Goal: Transaction & Acquisition: Purchase product/service

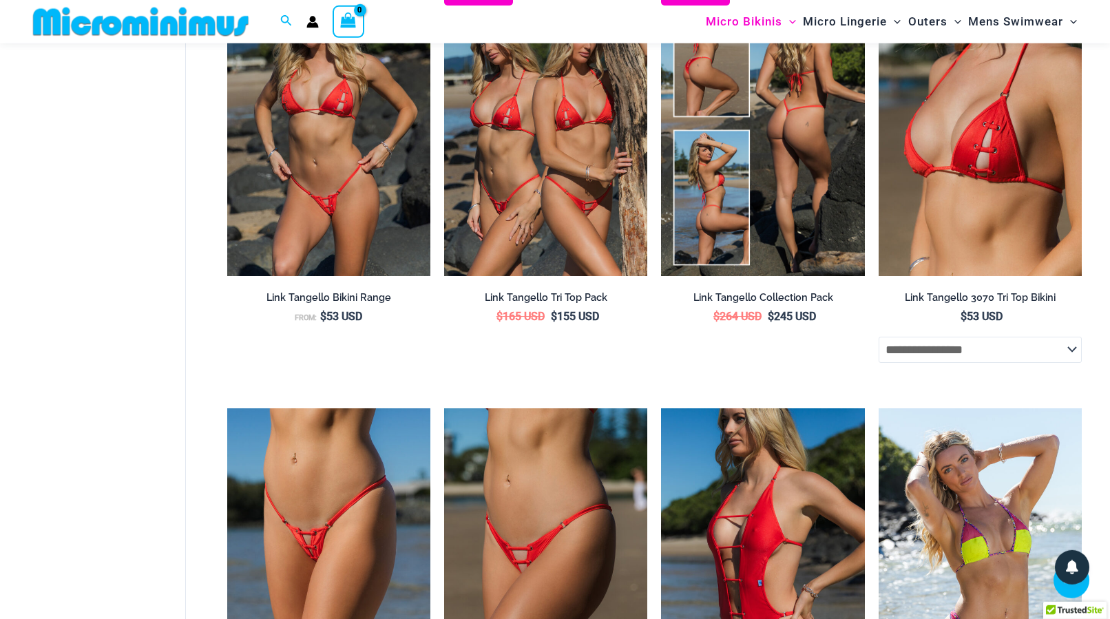
scroll to position [3126, 0]
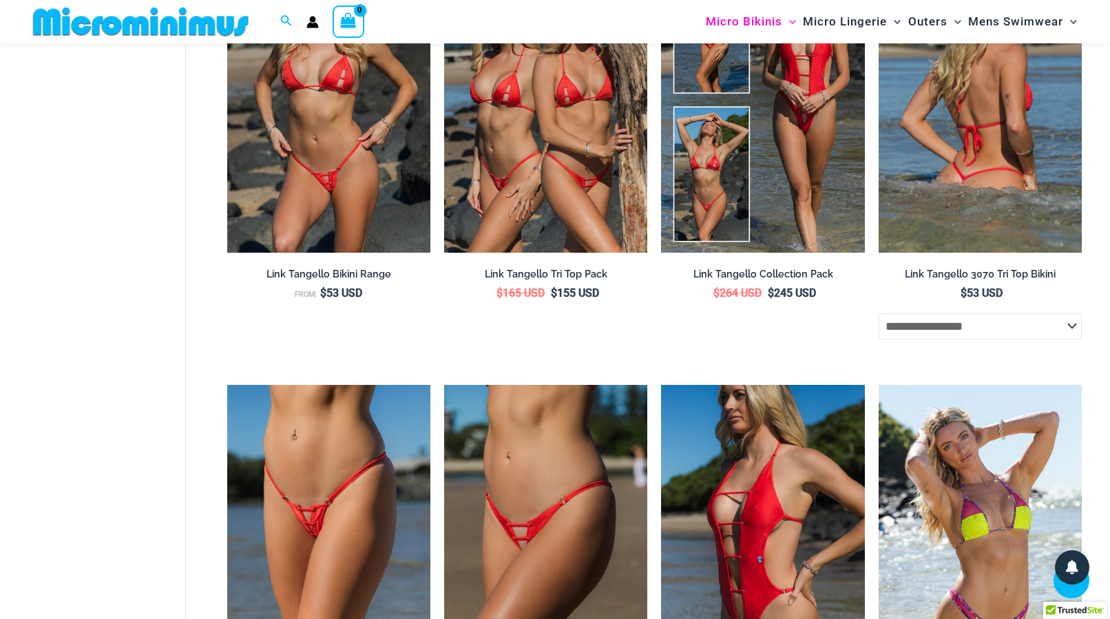
click at [879, 313] on select "**********" at bounding box center [980, 326] width 203 height 26
select select "*****"
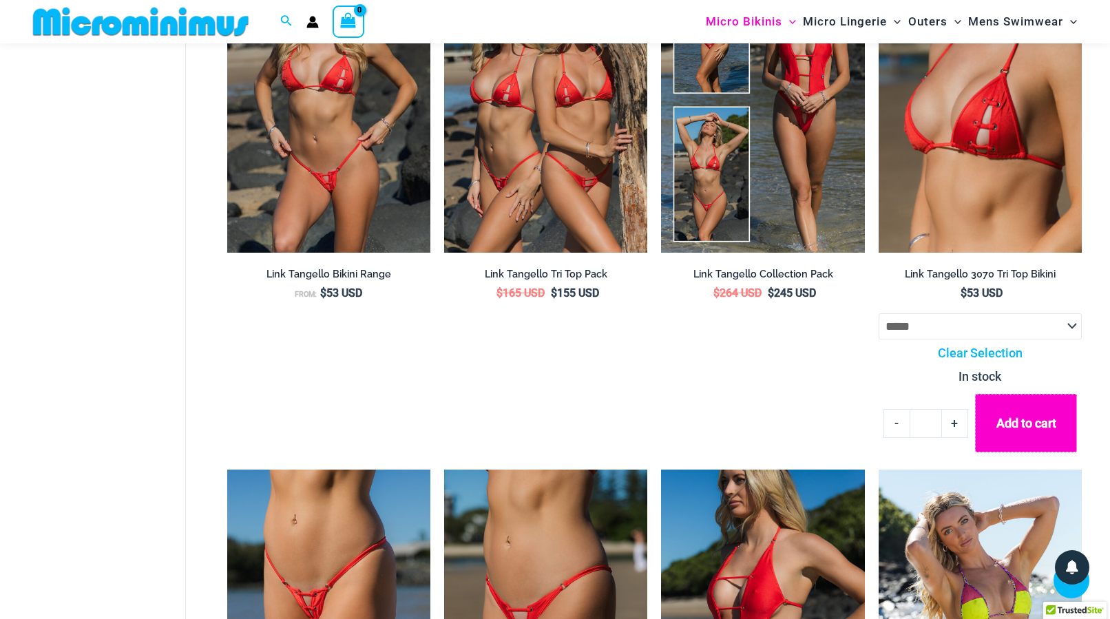
click at [1007, 431] on button "Add to cart" at bounding box center [1026, 423] width 102 height 58
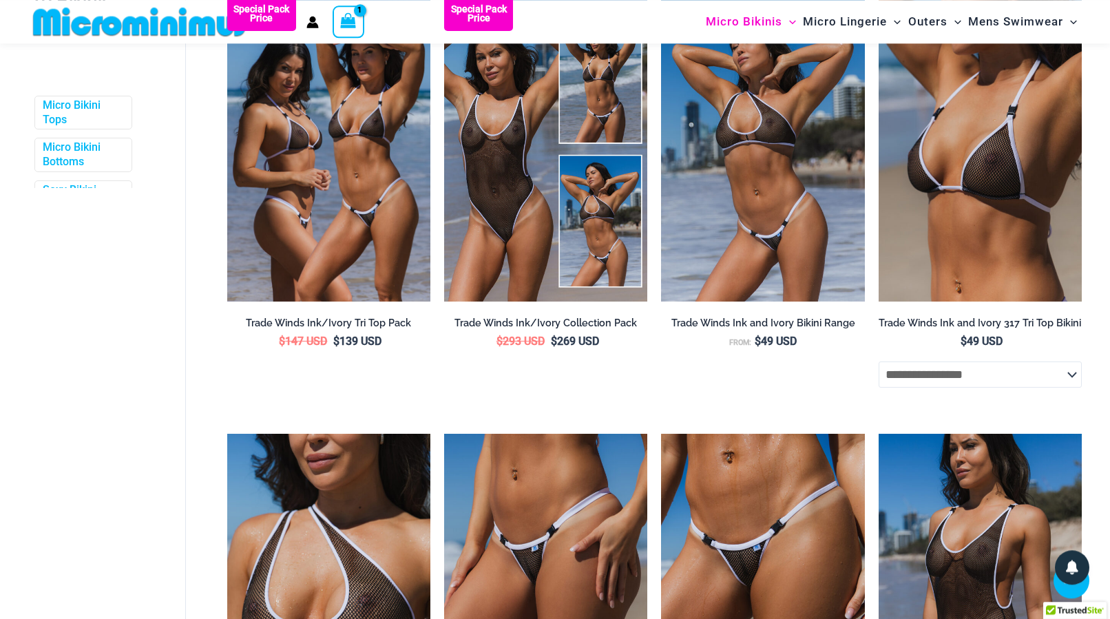
scroll to position [668, 0]
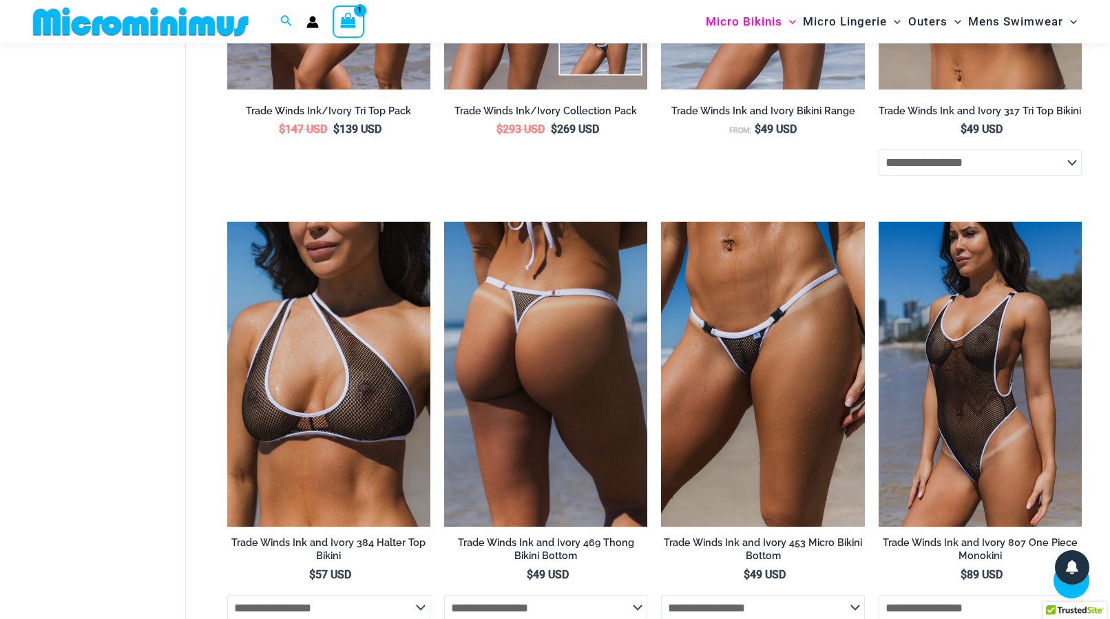
click at [592, 344] on img at bounding box center [545, 374] width 203 height 305
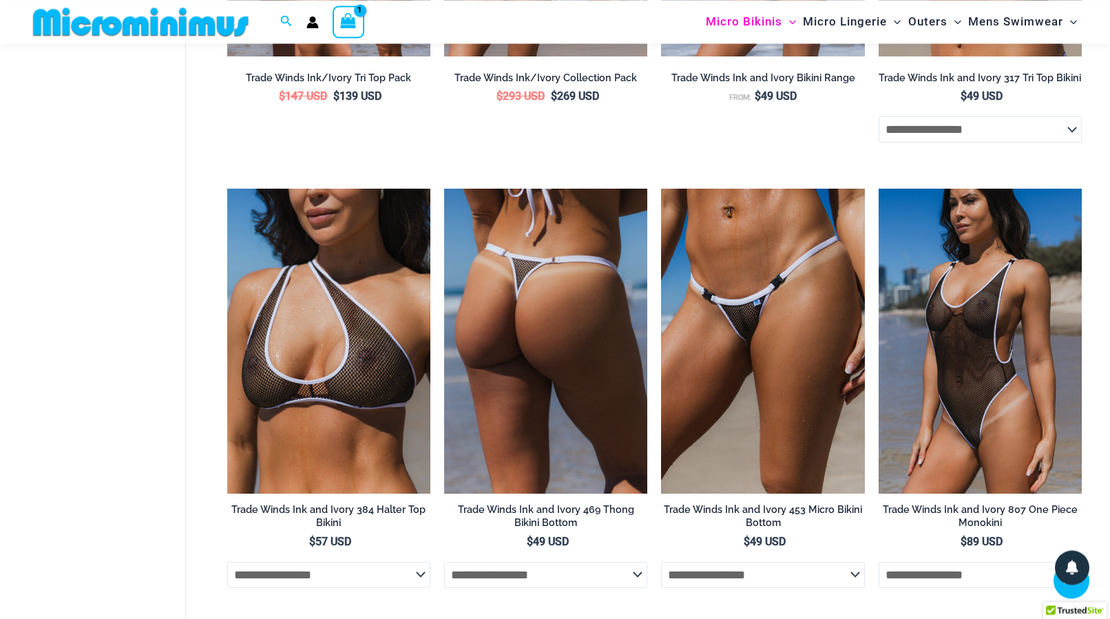
scroll to position [738, 0]
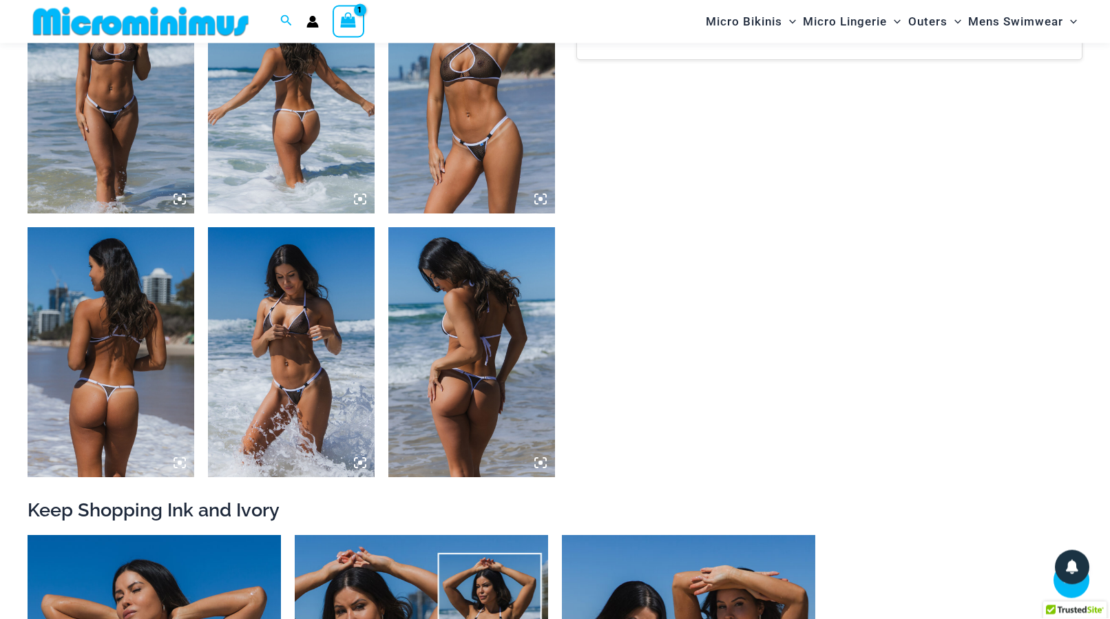
scroll to position [1182, 0]
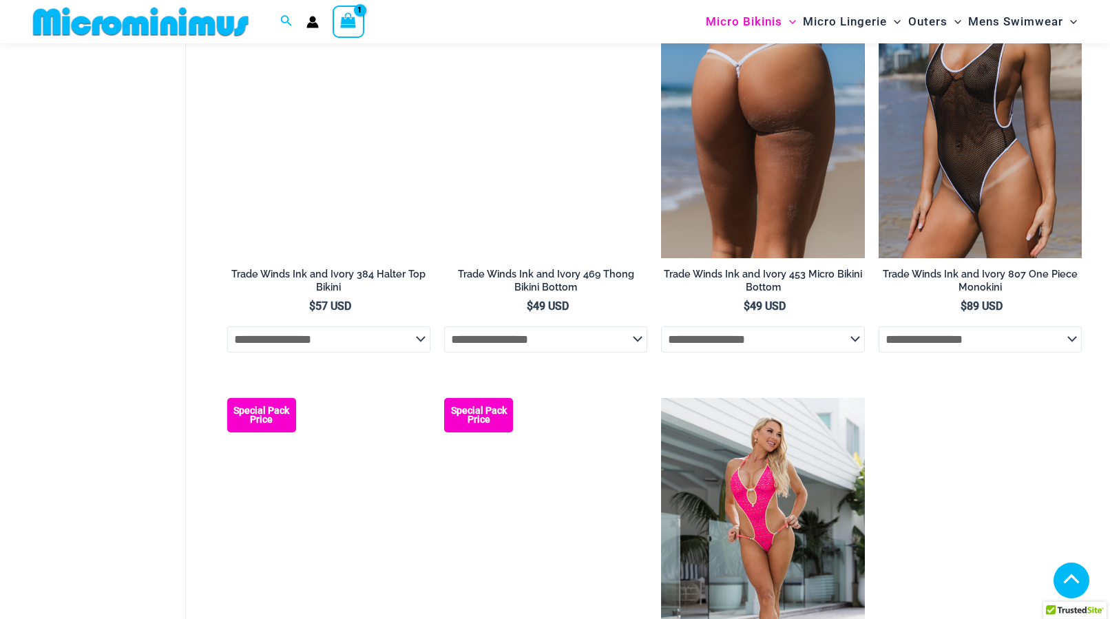
select select "*****"
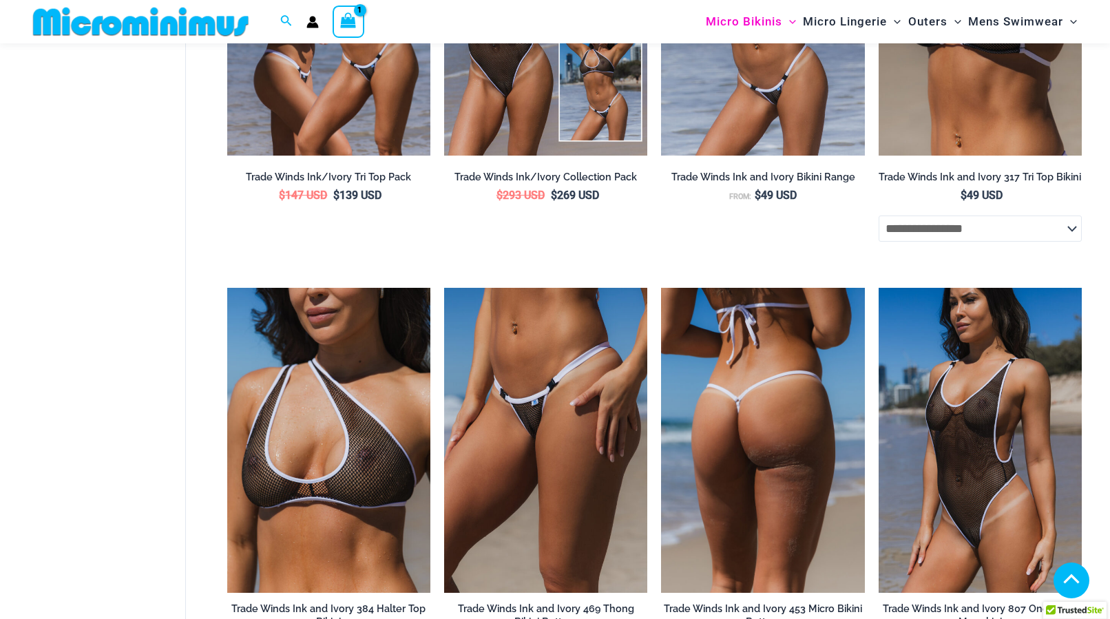
scroll to position [304, 0]
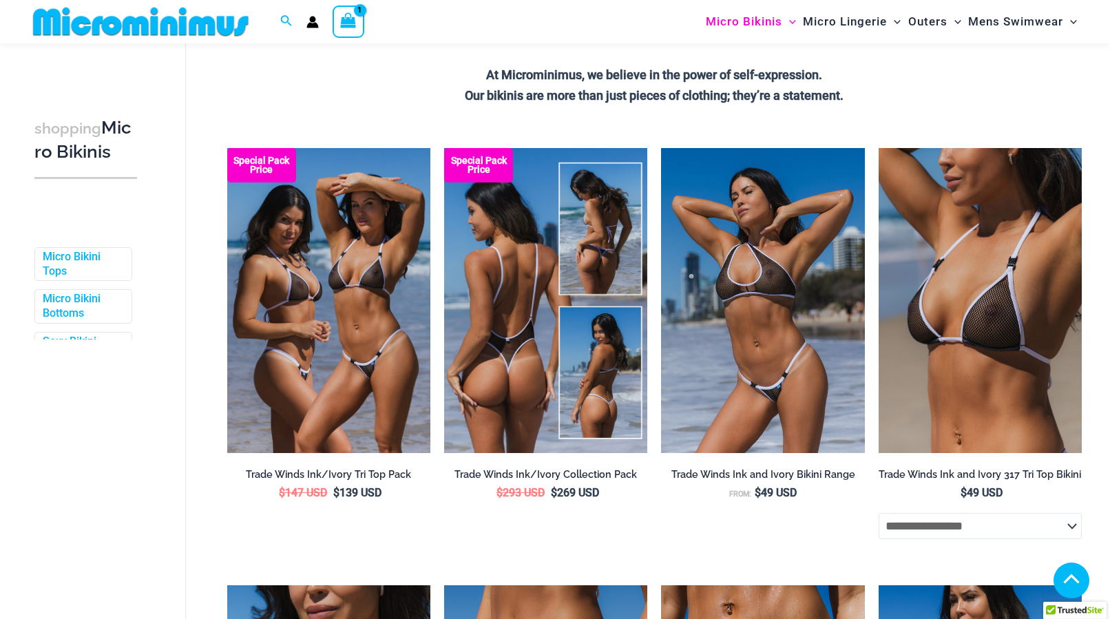
click at [615, 306] on img at bounding box center [545, 300] width 203 height 305
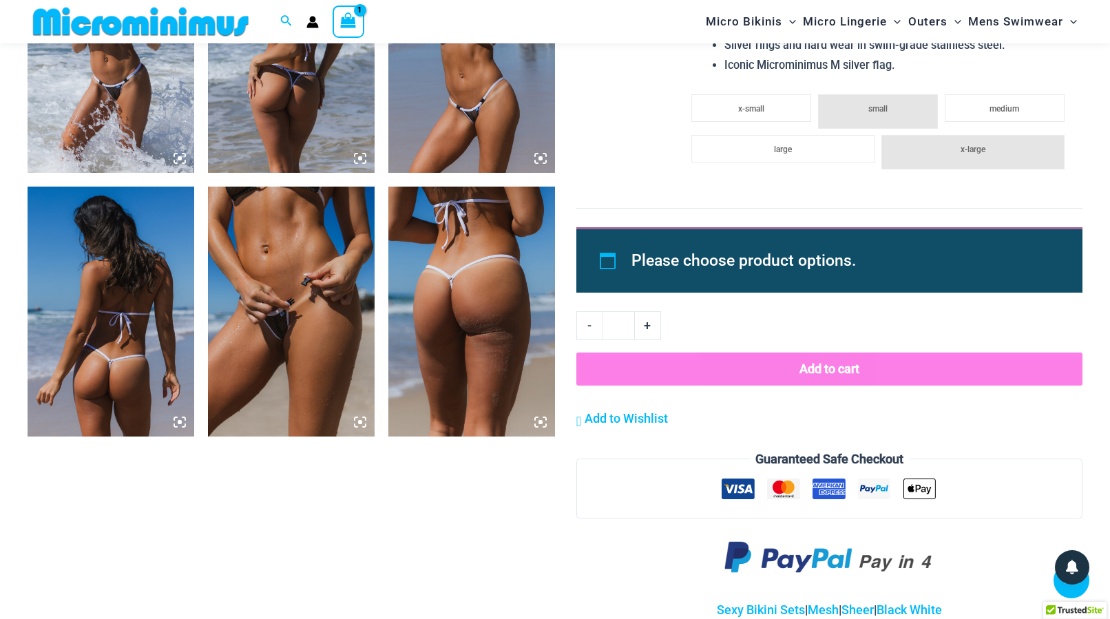
scroll to position [1816, 0]
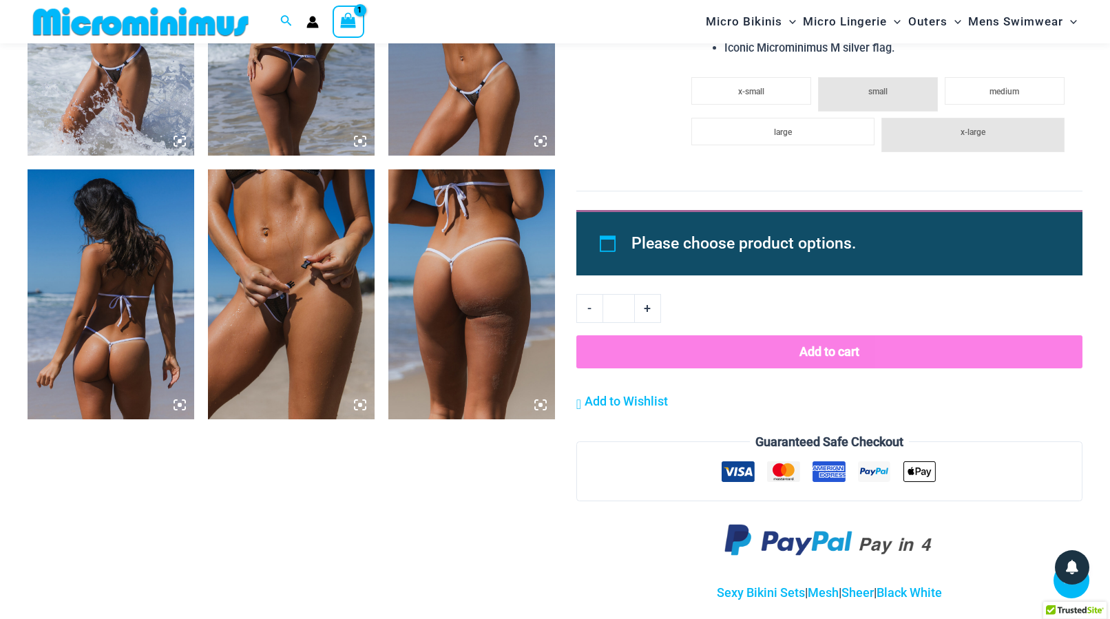
click at [304, 323] on img at bounding box center [291, 294] width 167 height 250
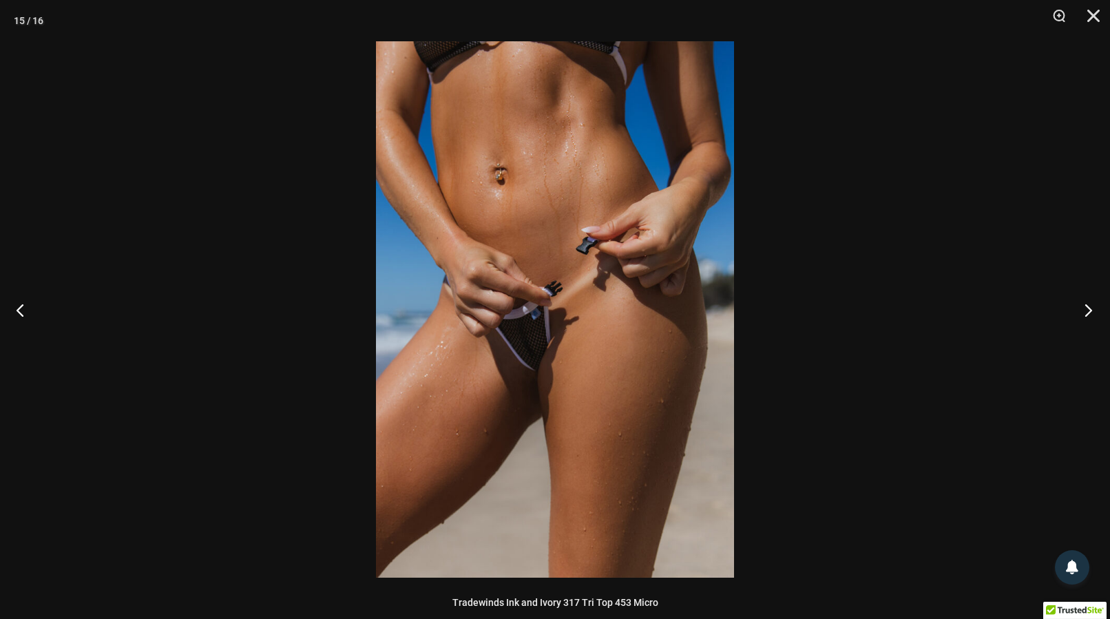
click at [1082, 308] on button "Next" at bounding box center [1084, 309] width 52 height 69
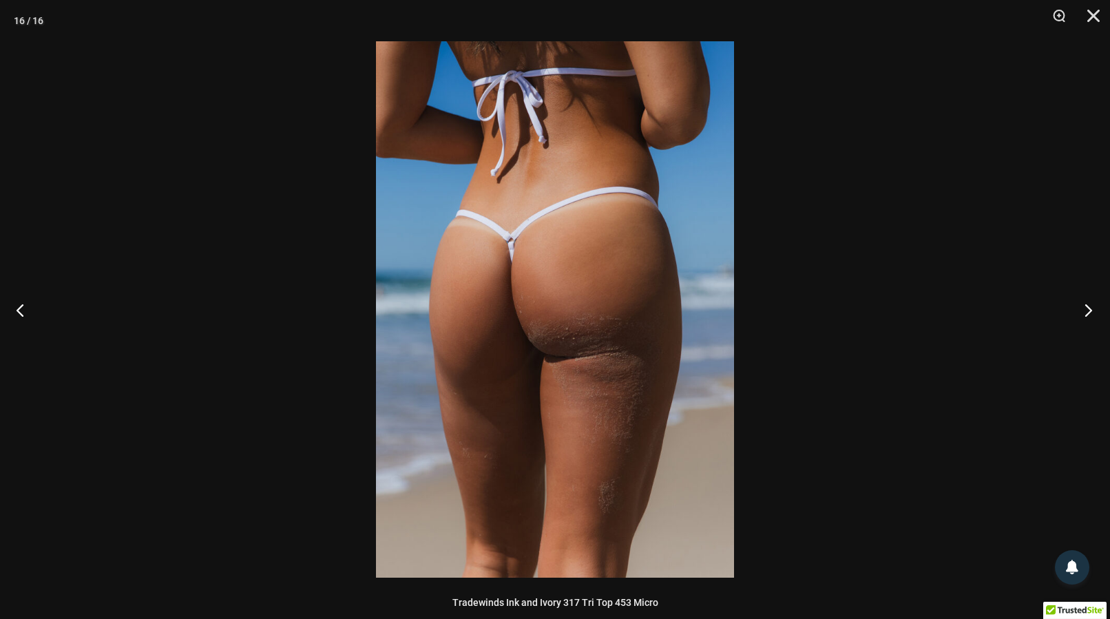
click at [1082, 308] on button "Next" at bounding box center [1084, 309] width 52 height 69
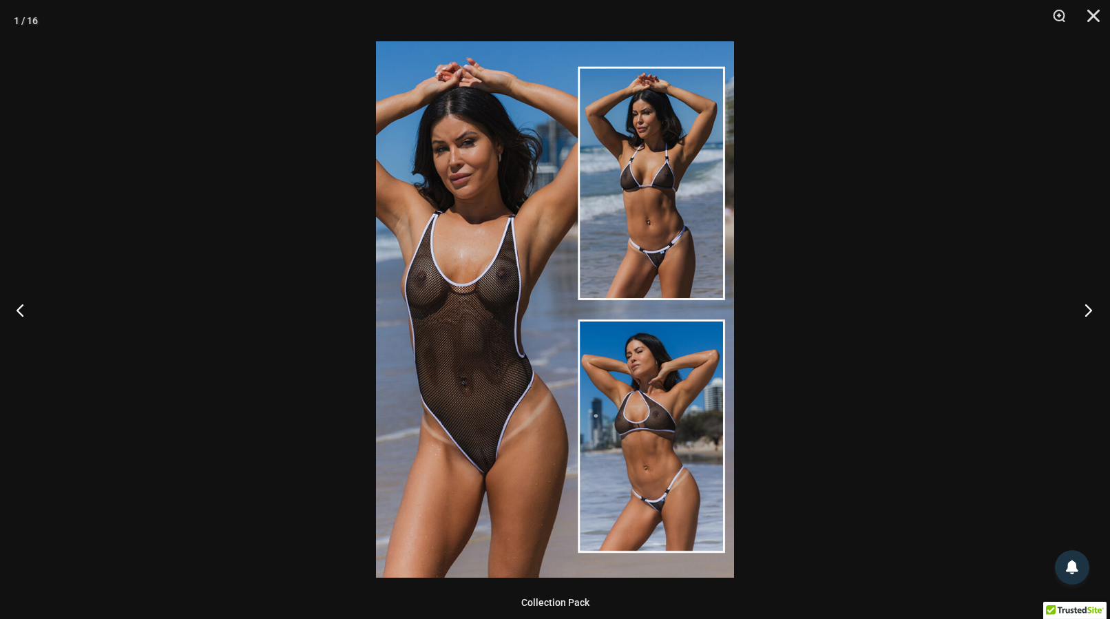
click at [1082, 308] on button "Next" at bounding box center [1084, 309] width 52 height 69
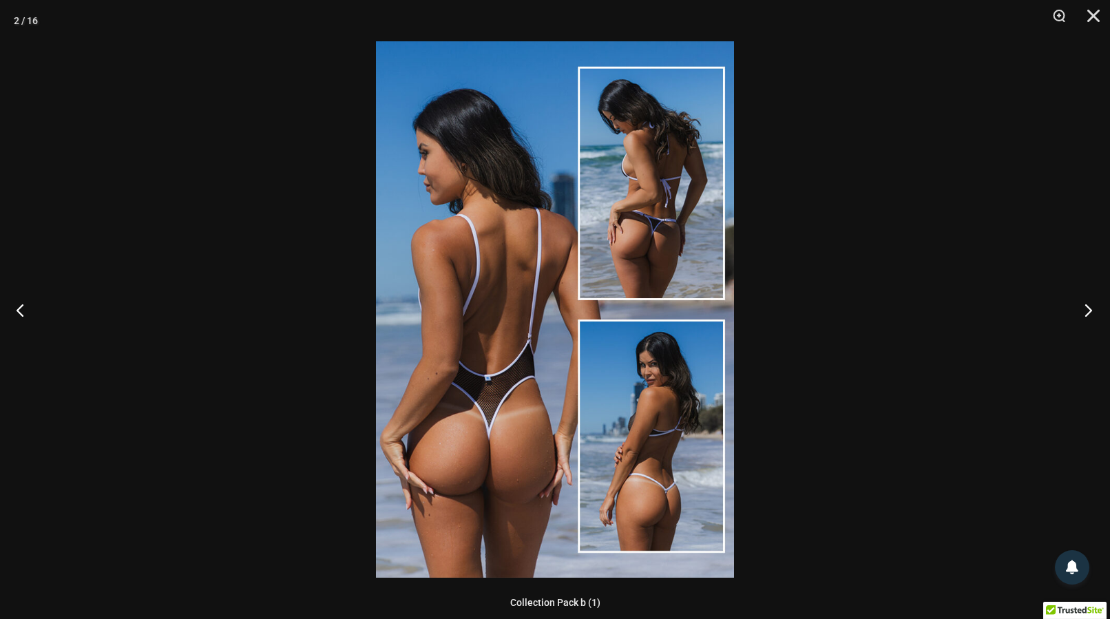
click at [1082, 308] on button "Next" at bounding box center [1084, 309] width 52 height 69
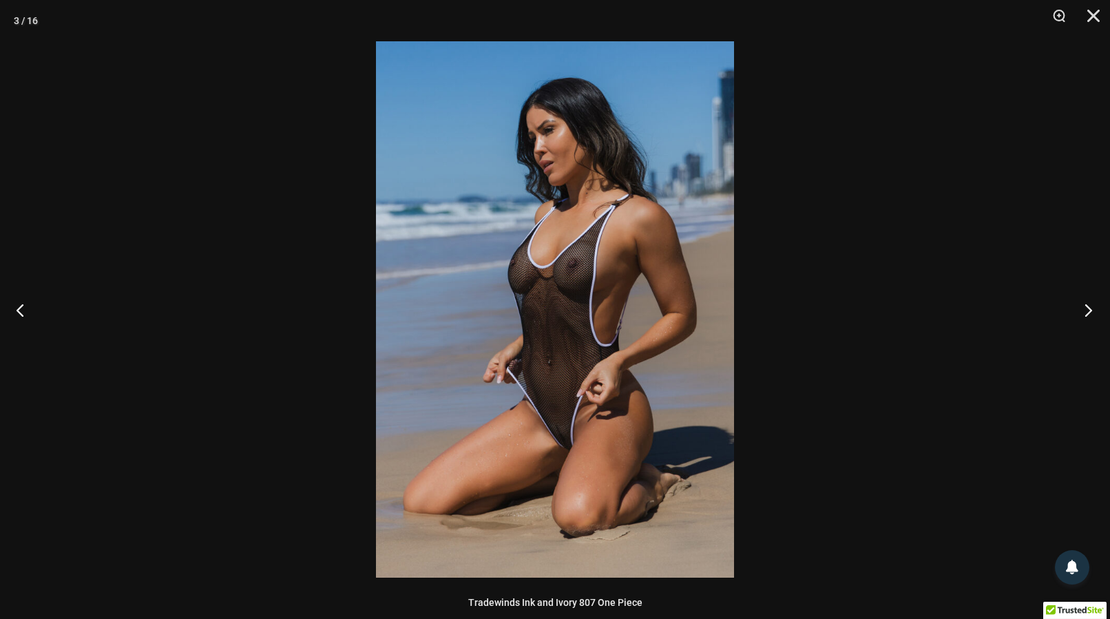
click at [1085, 310] on button "Next" at bounding box center [1084, 309] width 52 height 69
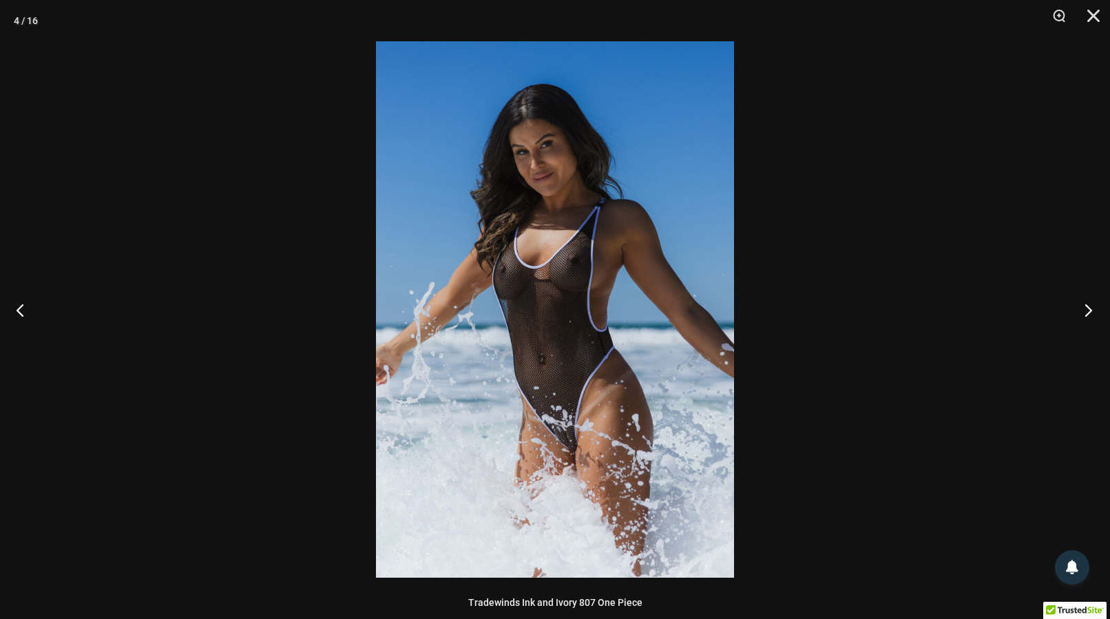
click at [1085, 310] on button "Next" at bounding box center [1084, 309] width 52 height 69
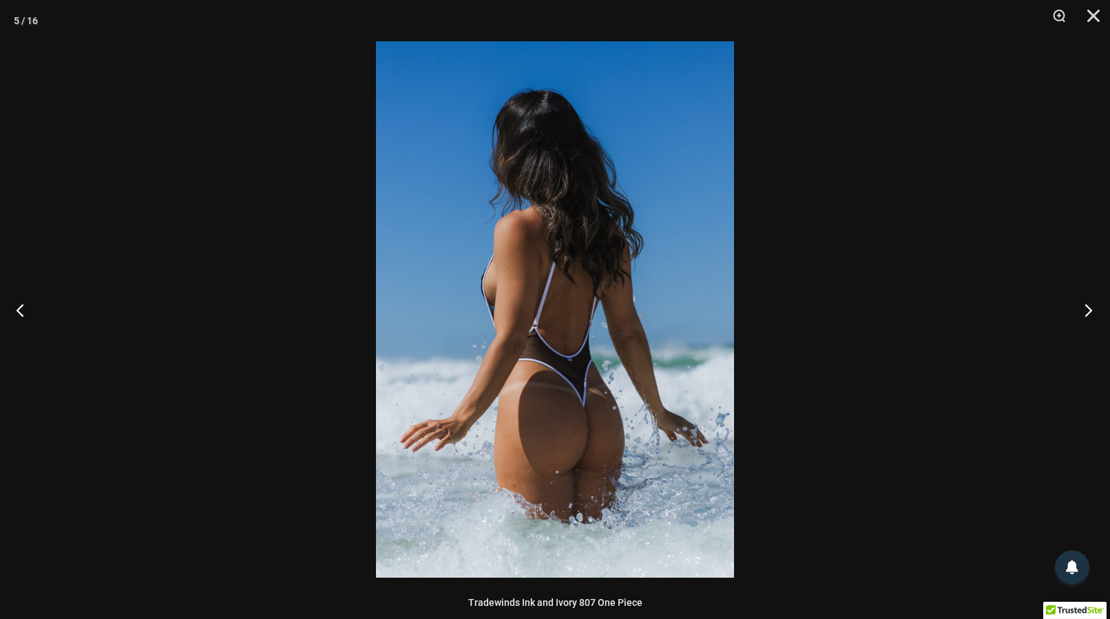
click at [1085, 310] on button "Next" at bounding box center [1084, 309] width 52 height 69
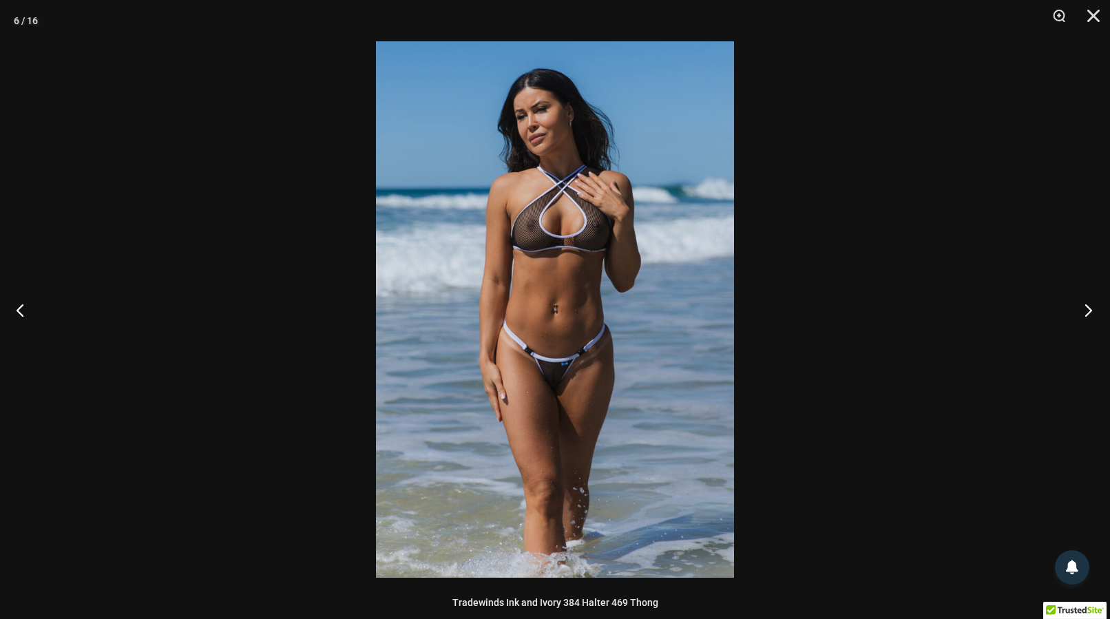
click at [1085, 310] on button "Next" at bounding box center [1084, 309] width 52 height 69
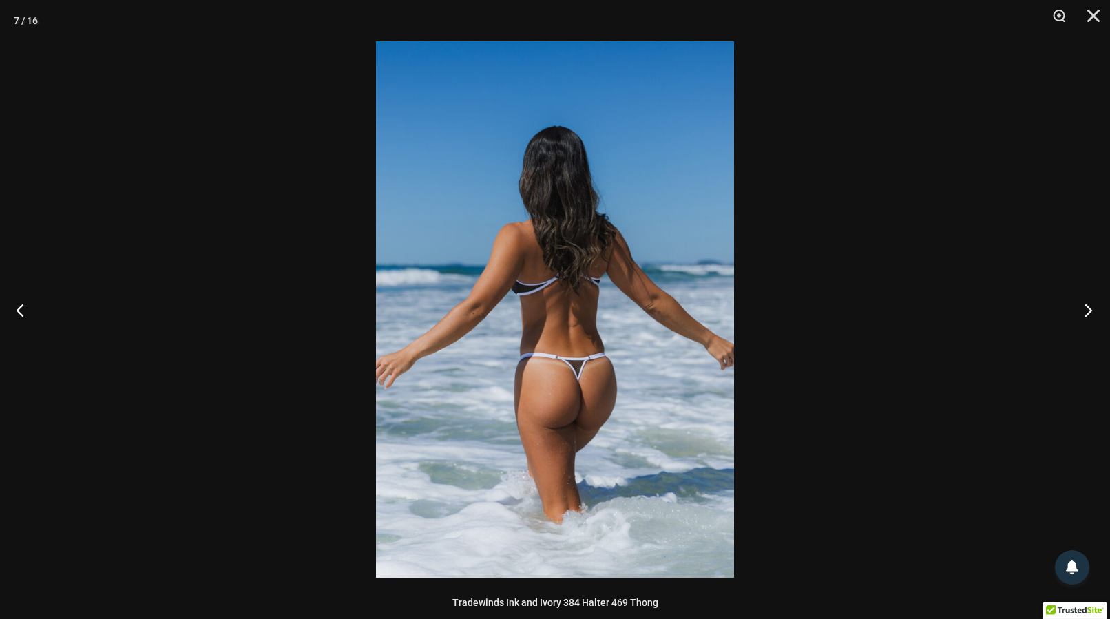
click at [1085, 310] on button "Next" at bounding box center [1084, 309] width 52 height 69
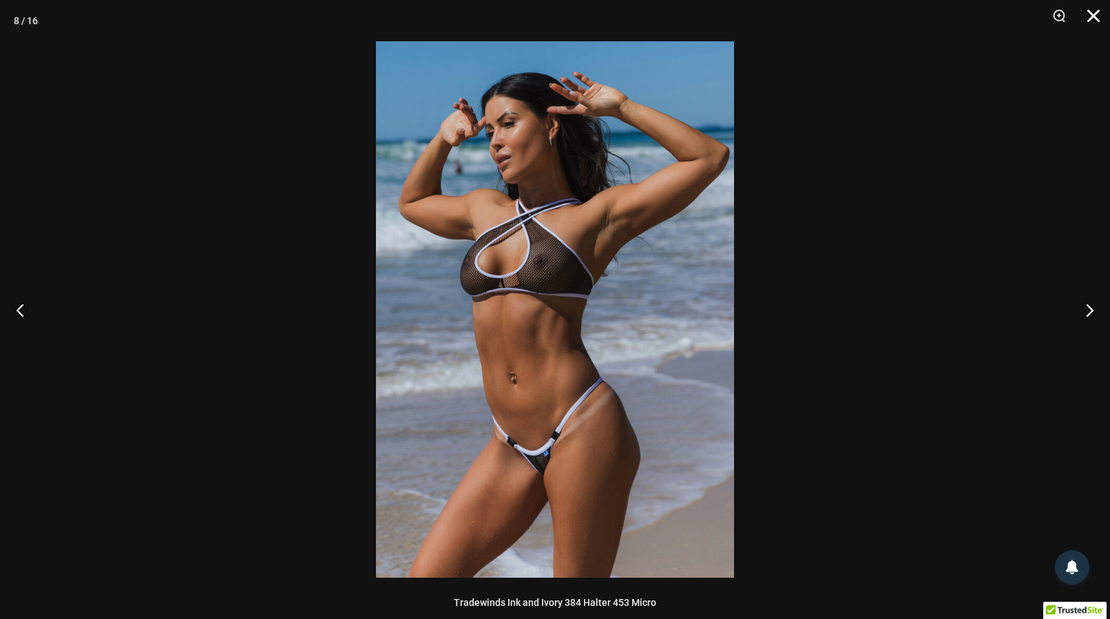
click at [1099, 11] on button "Close" at bounding box center [1088, 20] width 34 height 41
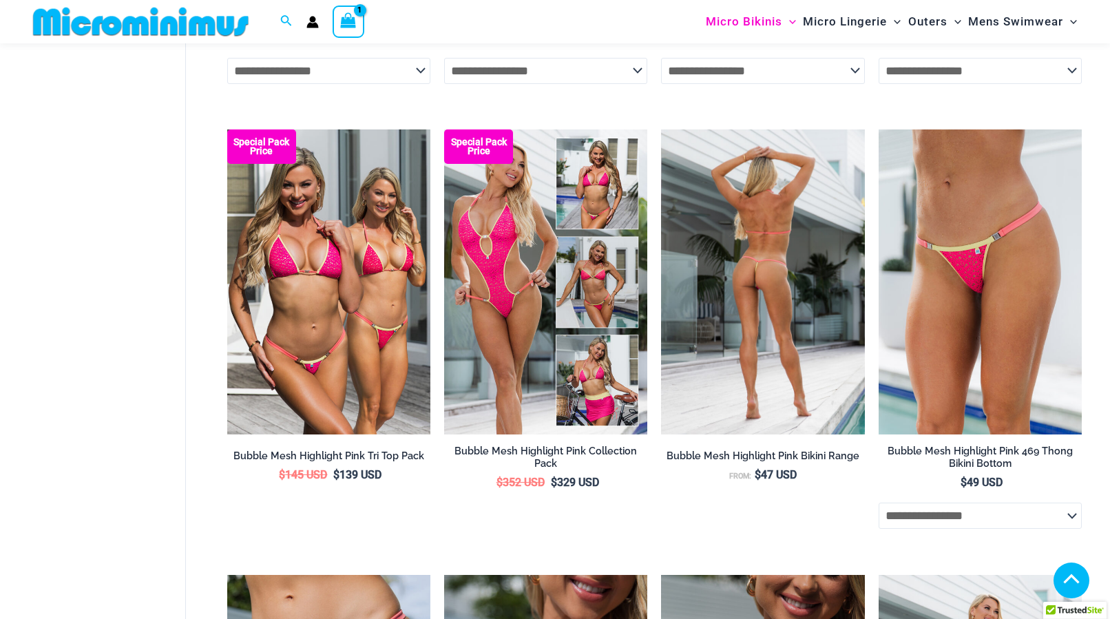
select select "*****"
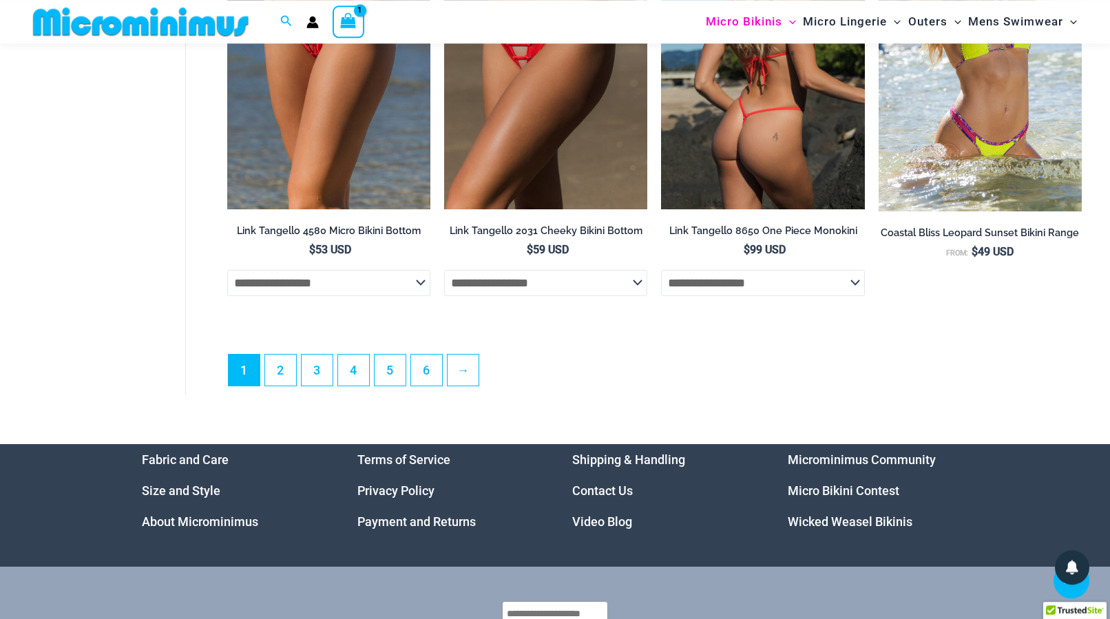
scroll to position [3804, 0]
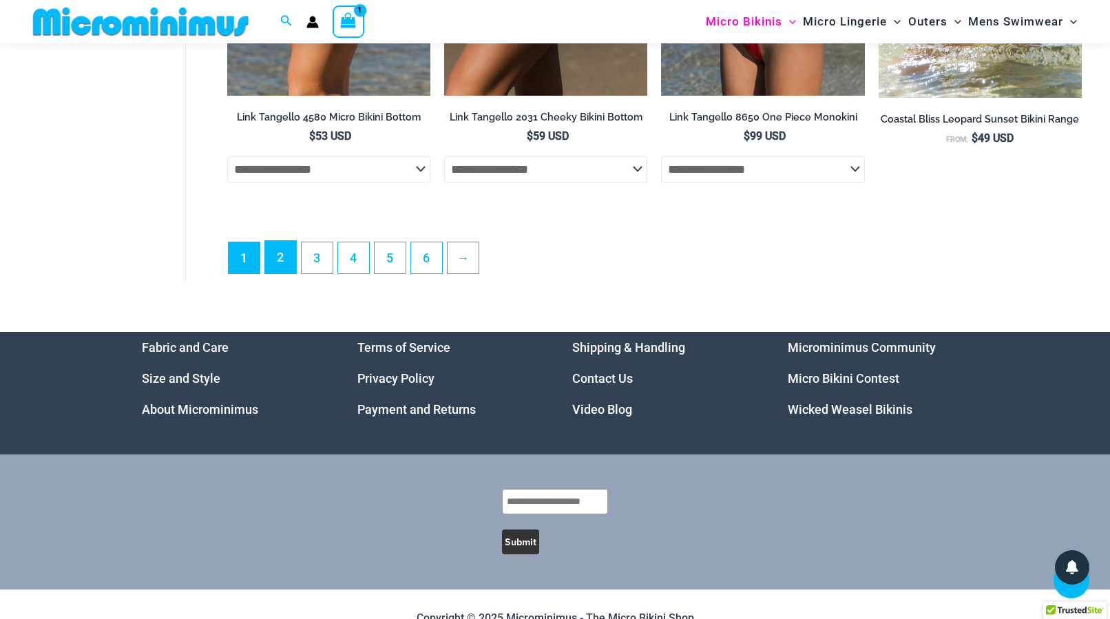
click at [291, 268] on link "2" at bounding box center [280, 257] width 31 height 32
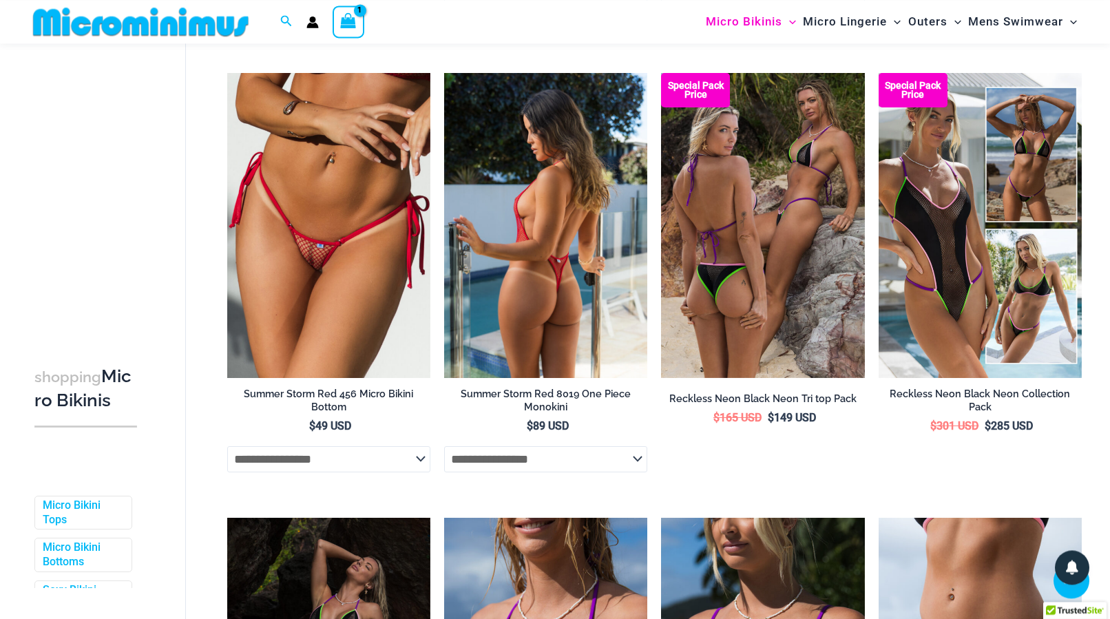
scroll to position [1884, 0]
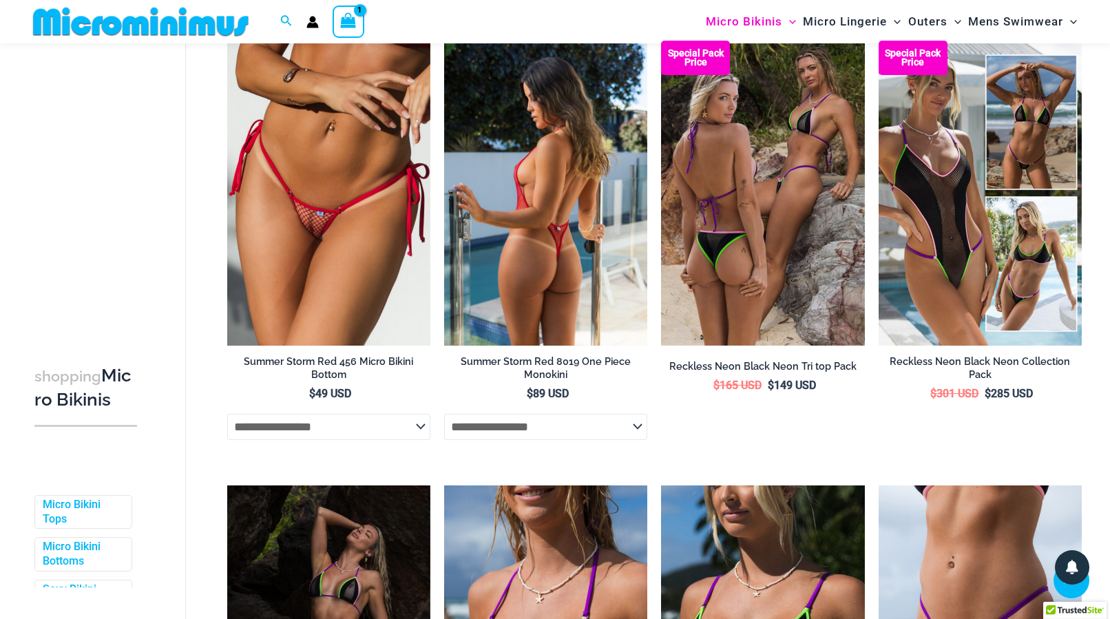
click at [562, 266] on img at bounding box center [545, 193] width 203 height 305
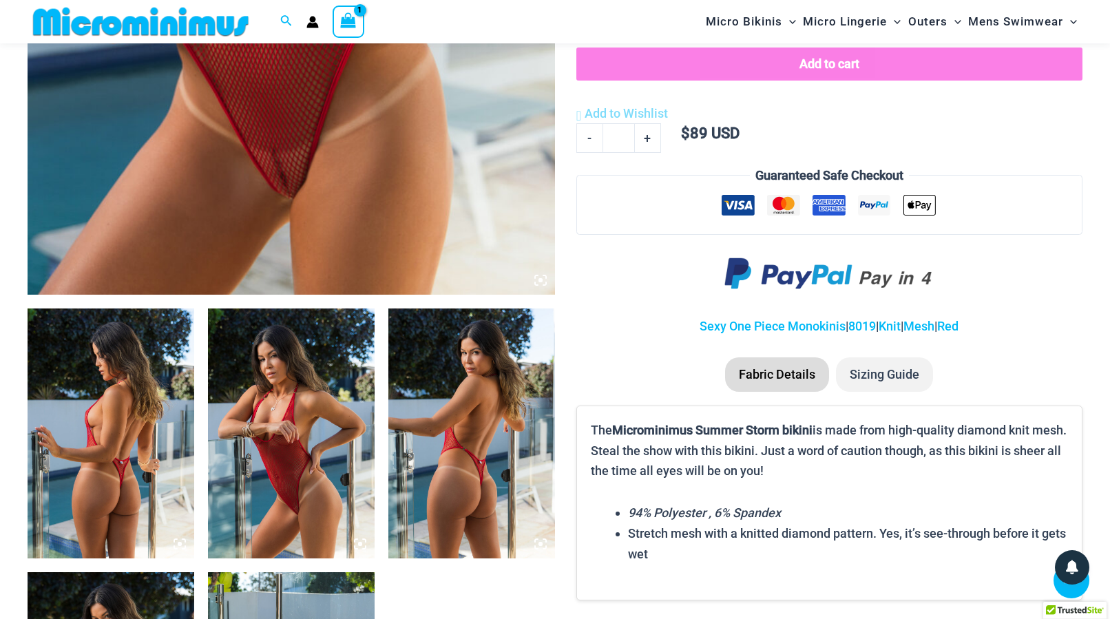
scroll to position [692, 0]
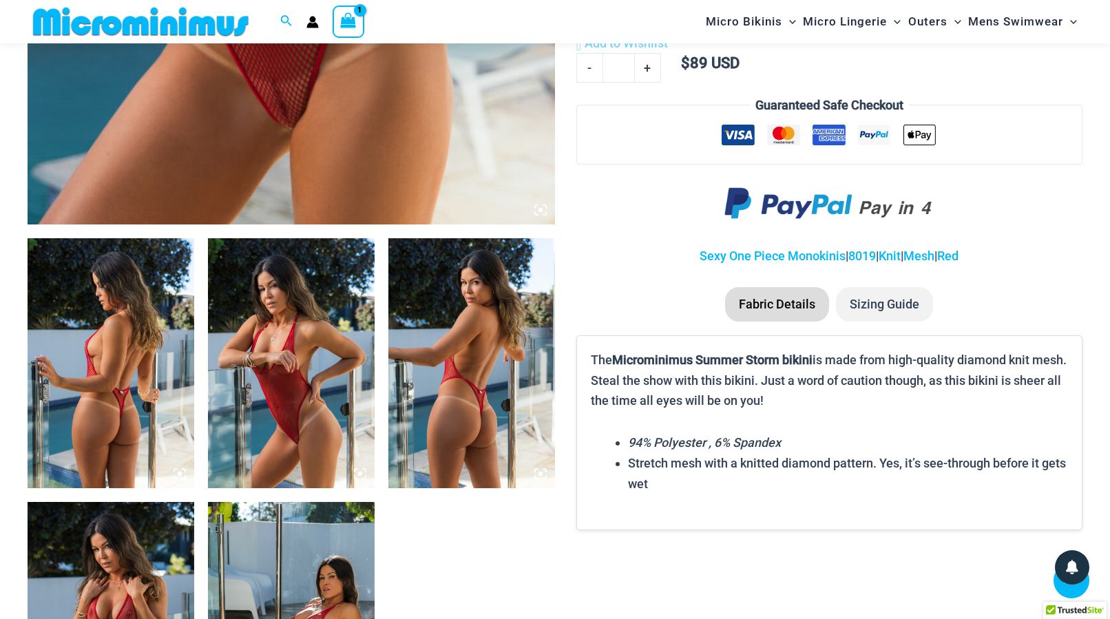
click at [466, 377] on img at bounding box center [471, 363] width 167 height 250
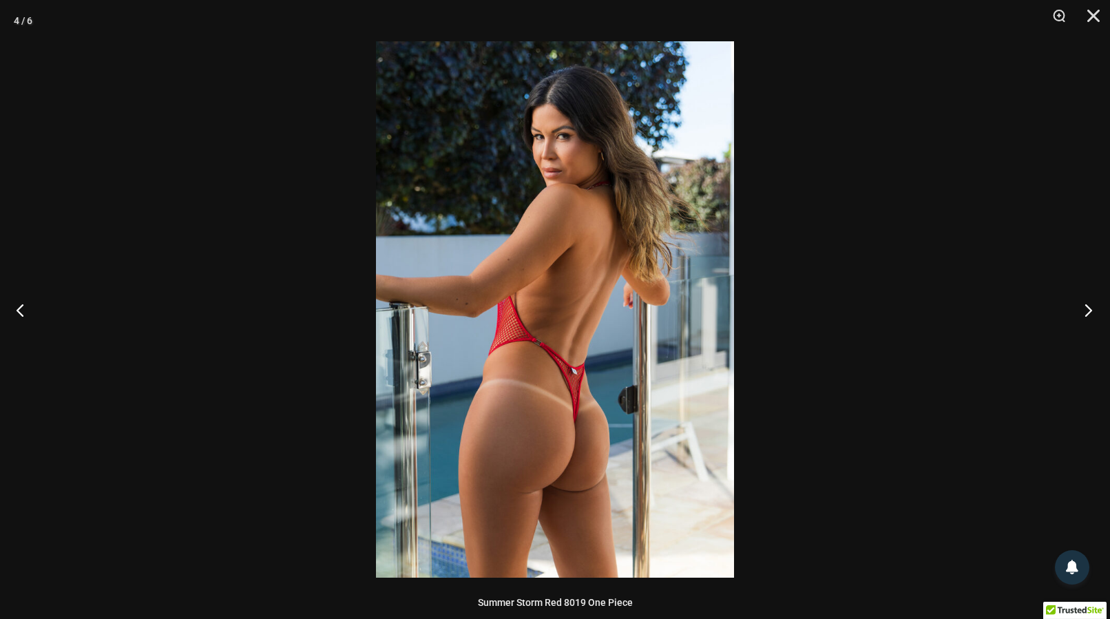
click at [1089, 314] on button "Next" at bounding box center [1084, 309] width 52 height 69
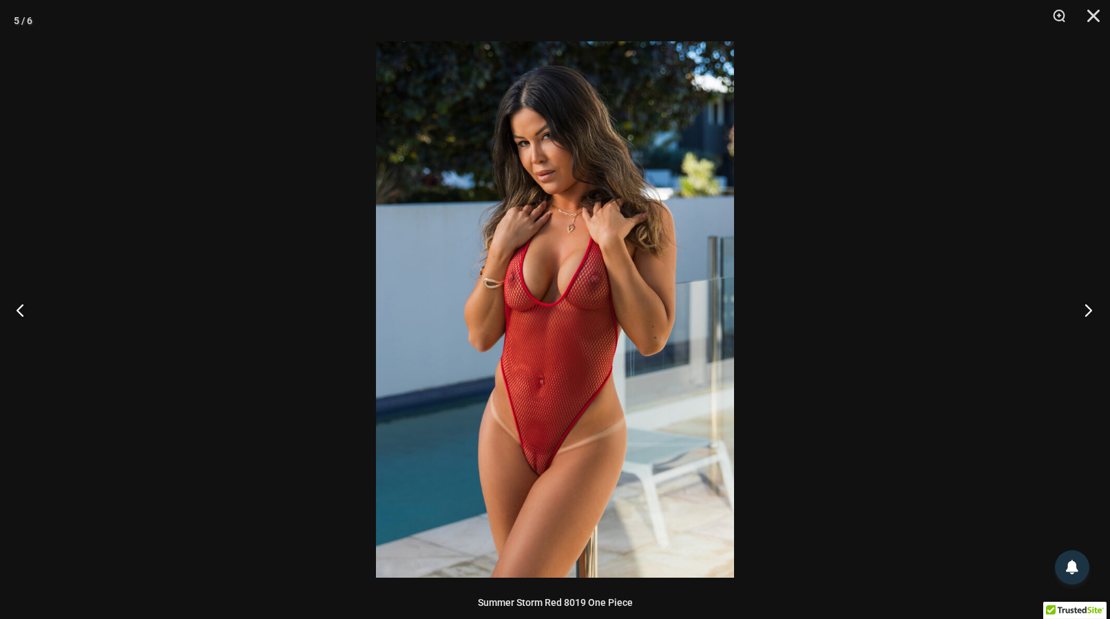
click at [1089, 314] on button "Next" at bounding box center [1084, 309] width 52 height 69
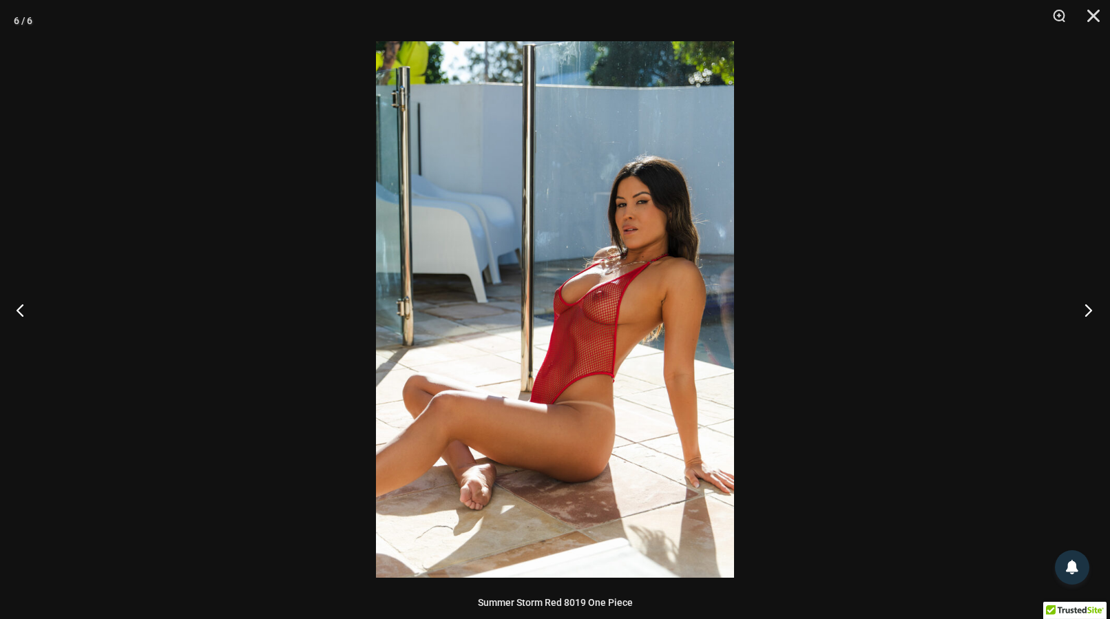
click at [1089, 314] on button "Next" at bounding box center [1084, 309] width 52 height 69
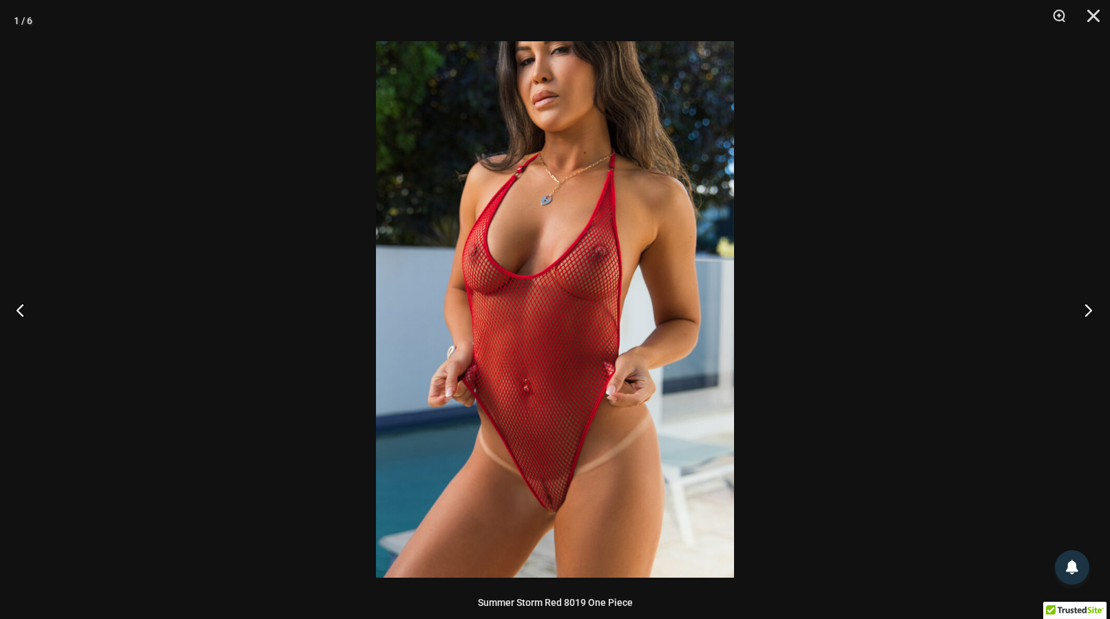
click at [1089, 314] on button "Next" at bounding box center [1084, 309] width 52 height 69
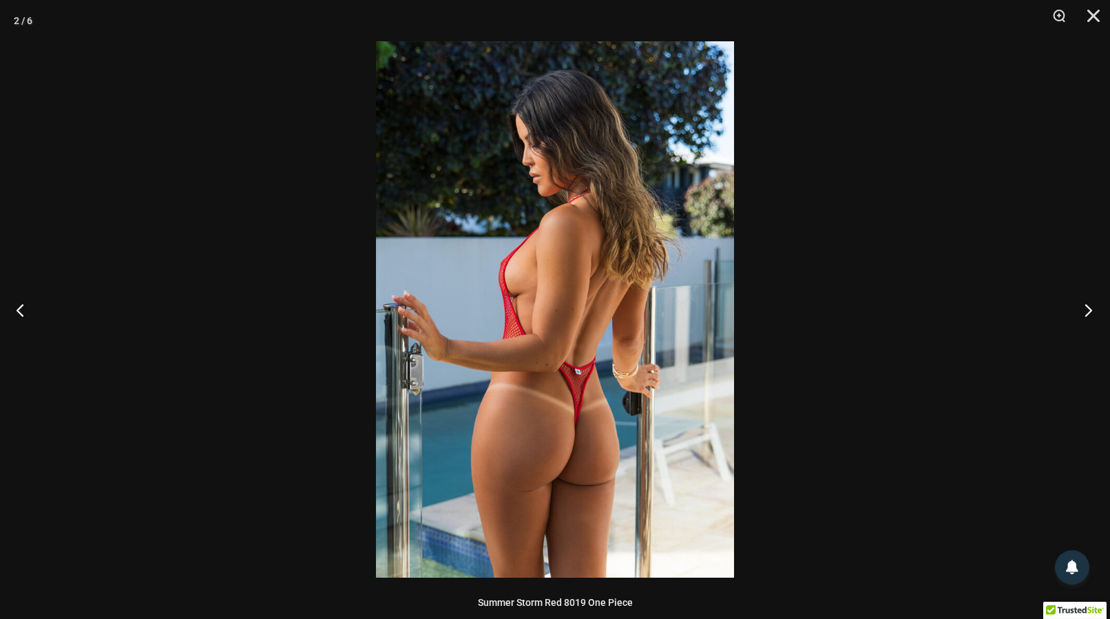
click at [1089, 314] on button "Next" at bounding box center [1084, 309] width 52 height 69
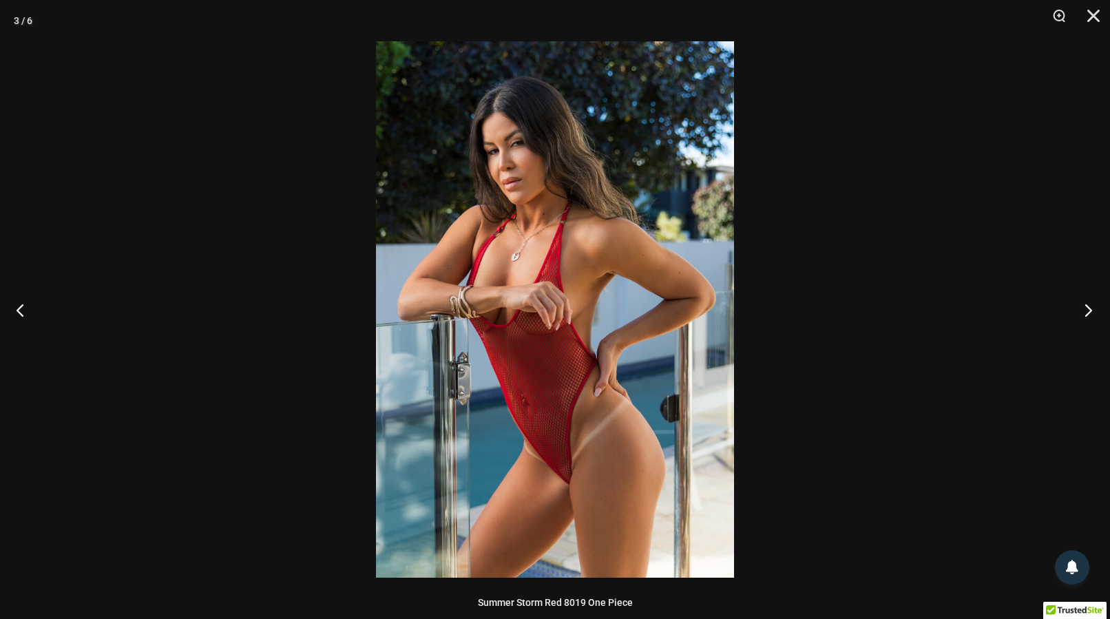
click at [1089, 314] on button "Next" at bounding box center [1084, 309] width 52 height 69
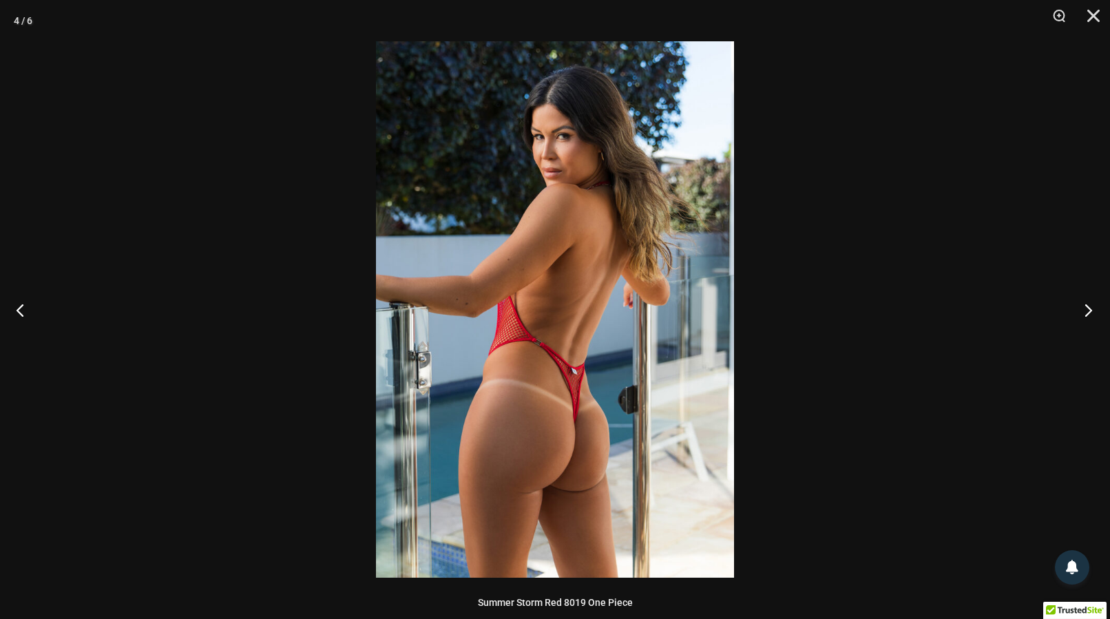
click at [1089, 314] on button "Next" at bounding box center [1084, 309] width 52 height 69
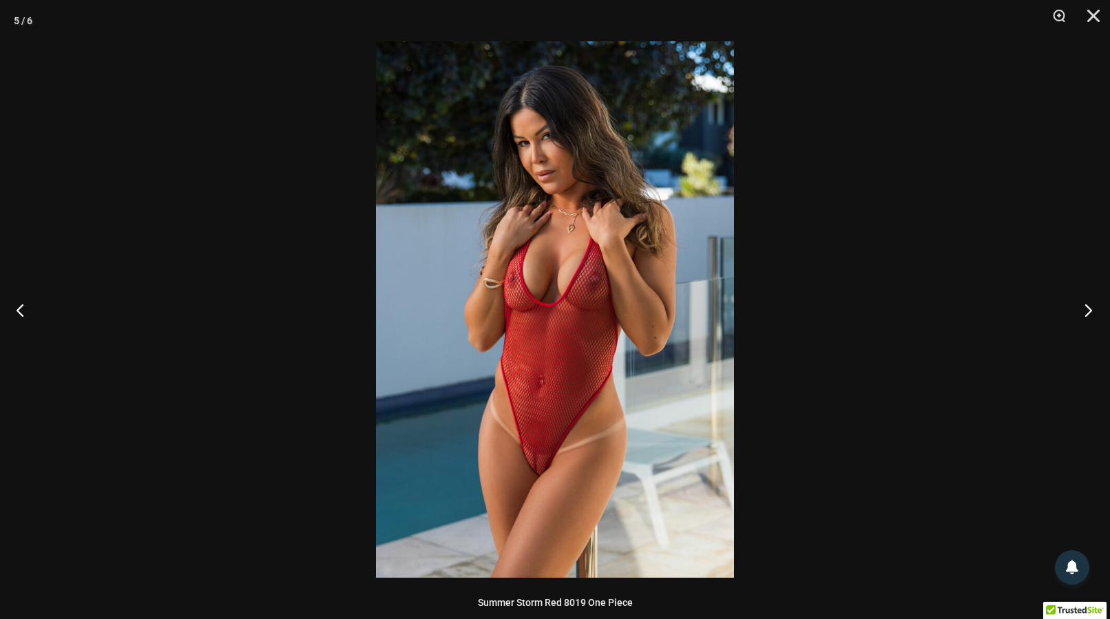
click at [1089, 311] on button "Next" at bounding box center [1084, 309] width 52 height 69
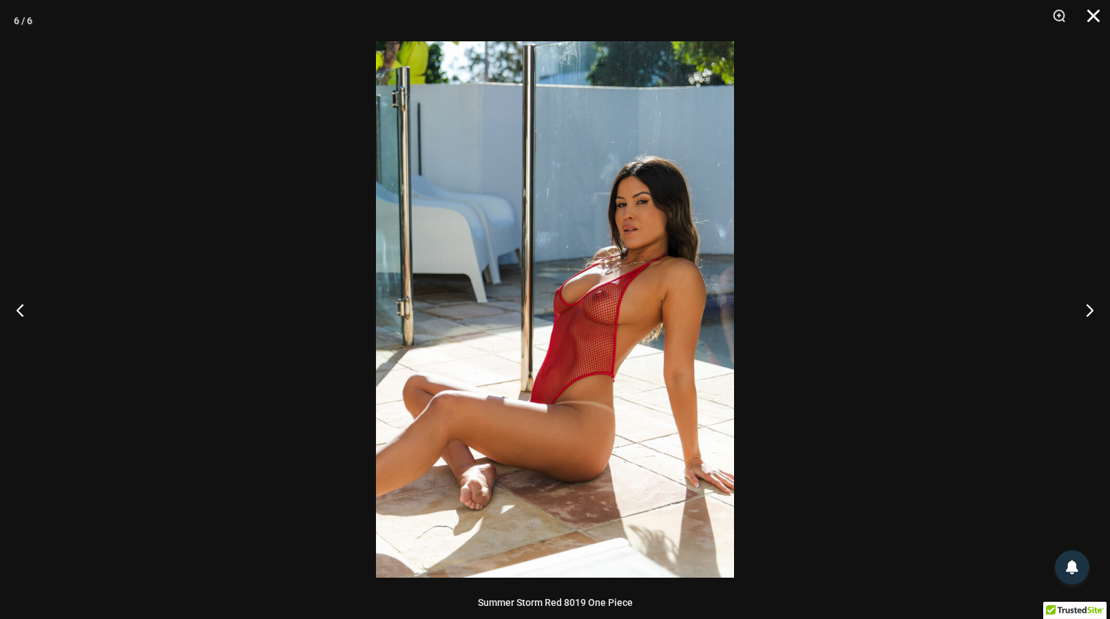
click at [1096, 12] on button "Close" at bounding box center [1088, 20] width 34 height 41
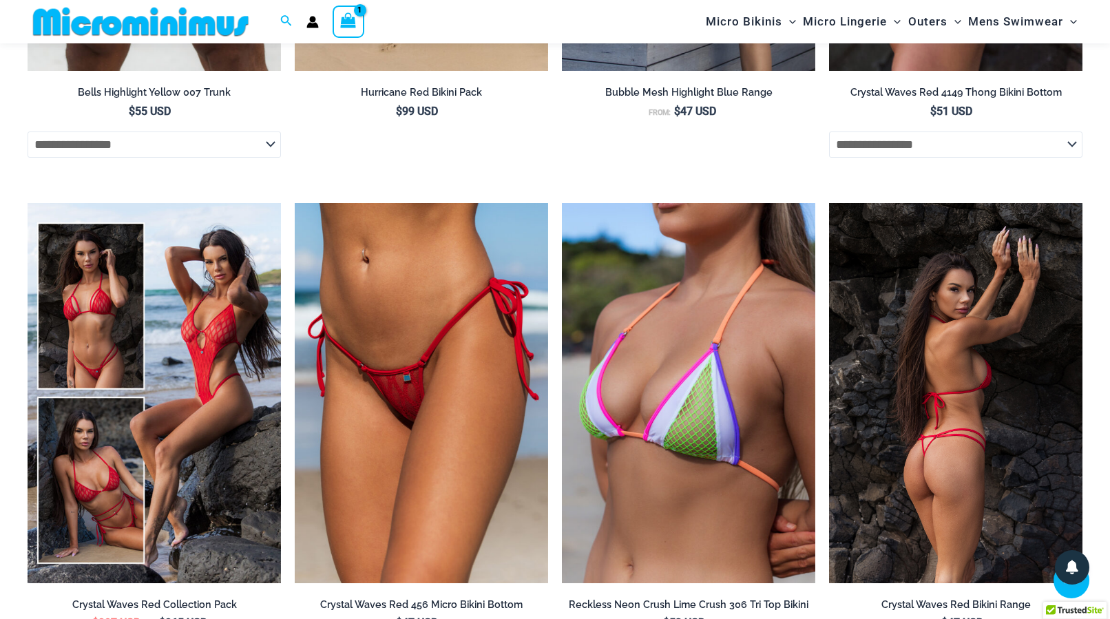
scroll to position [3572, 0]
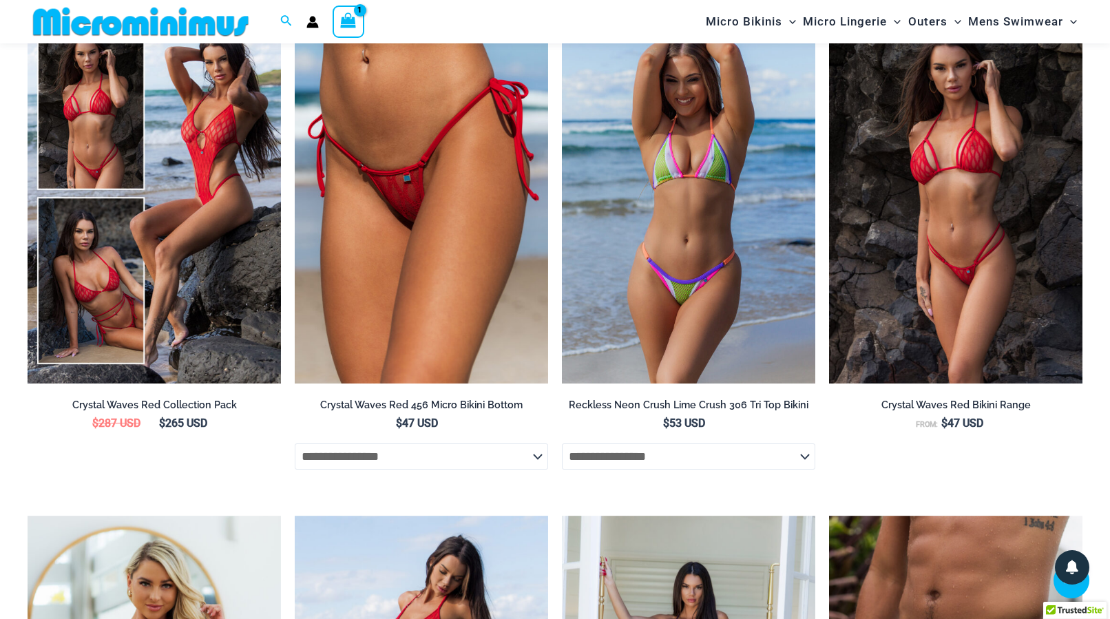
click at [562, 443] on select "**********" at bounding box center [688, 456] width 253 height 26
select select "*******"
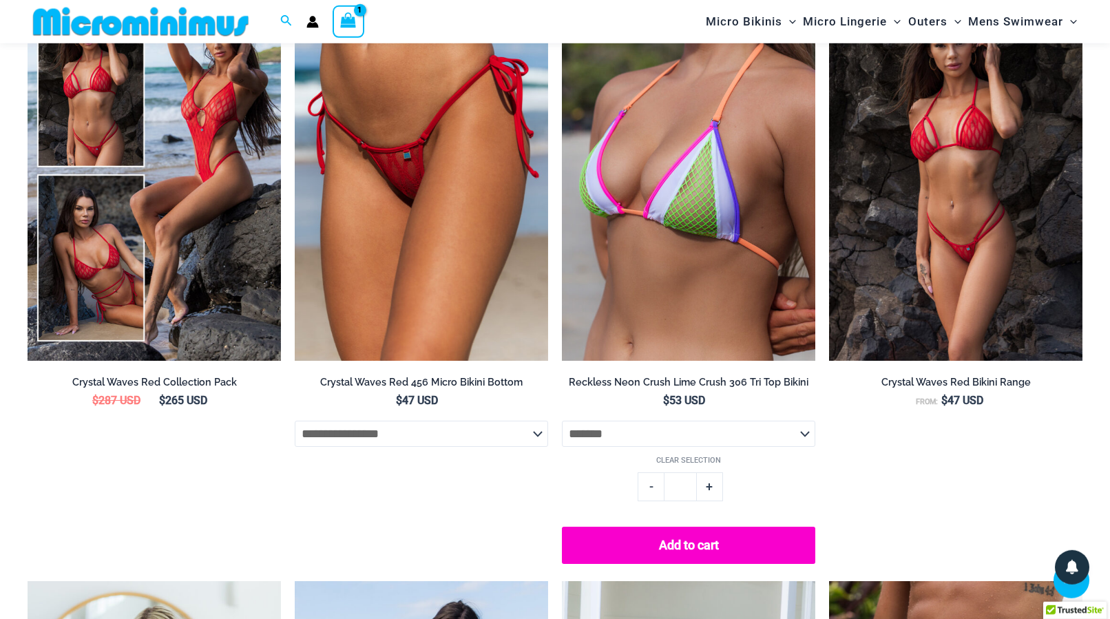
scroll to position [3782, 0]
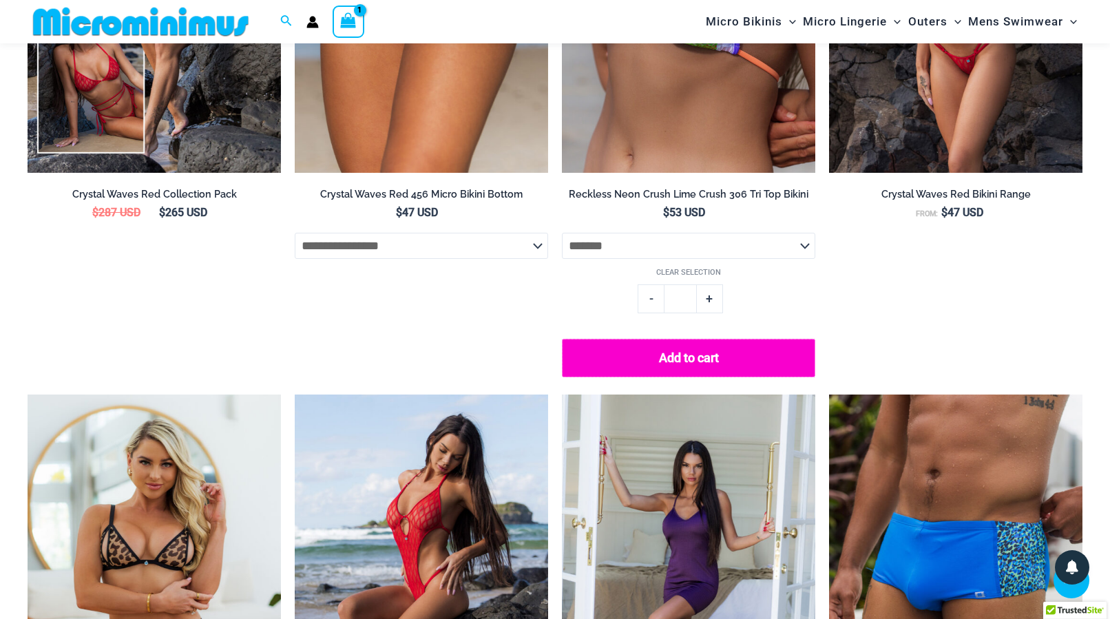
click at [690, 368] on button "Add to cart" at bounding box center [688, 358] width 253 height 38
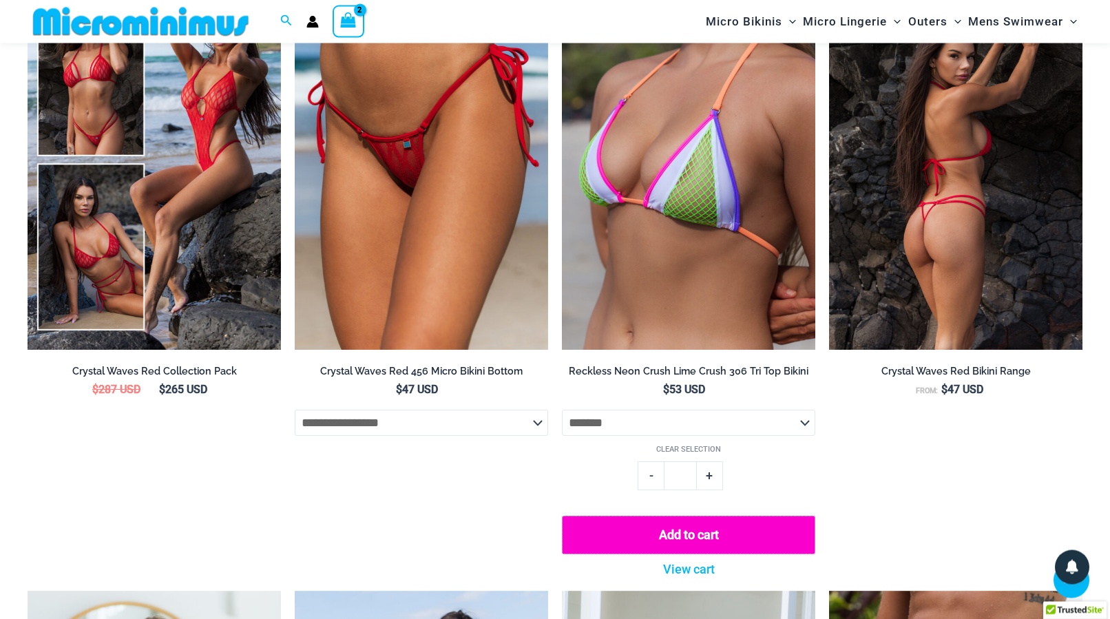
scroll to position [3502, 0]
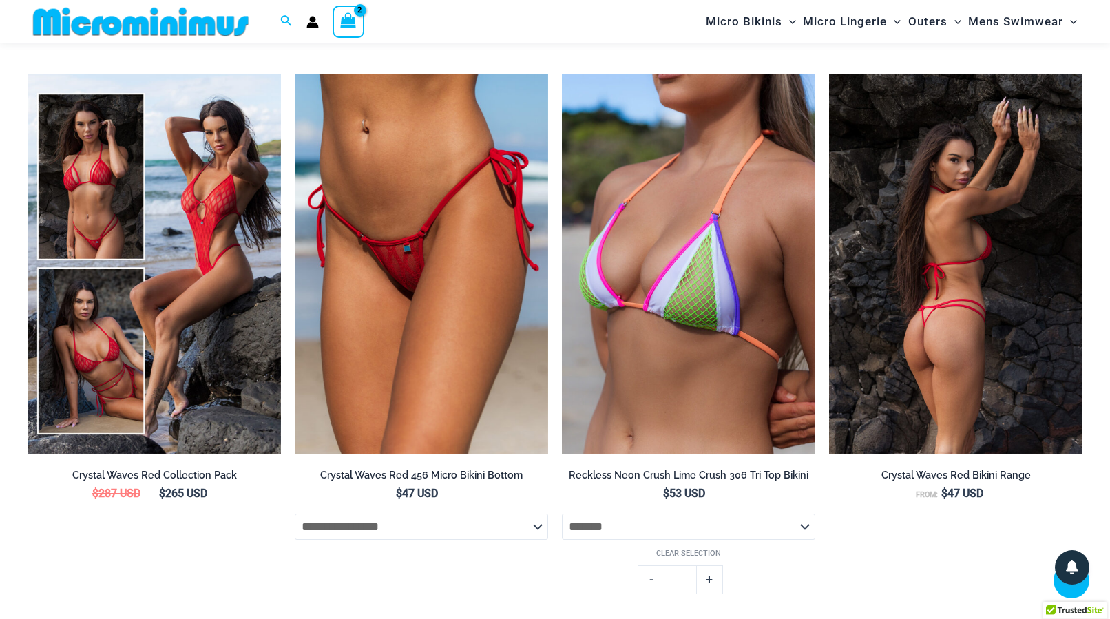
click at [992, 373] on img at bounding box center [955, 264] width 253 height 380
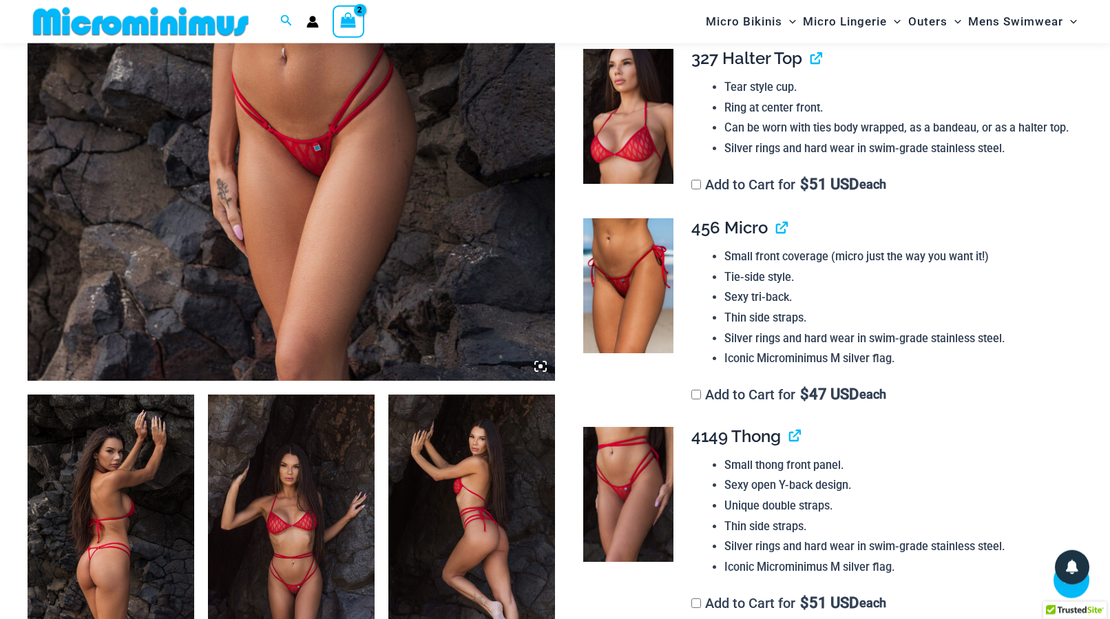
scroll to position [620, 0]
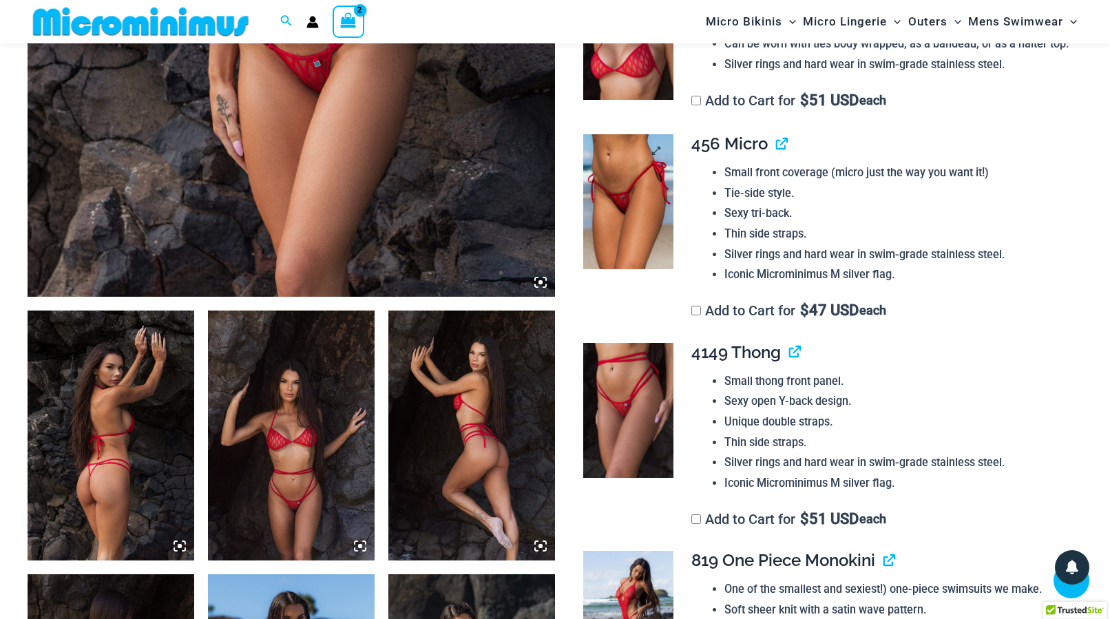
click at [594, 207] on img at bounding box center [628, 201] width 90 height 135
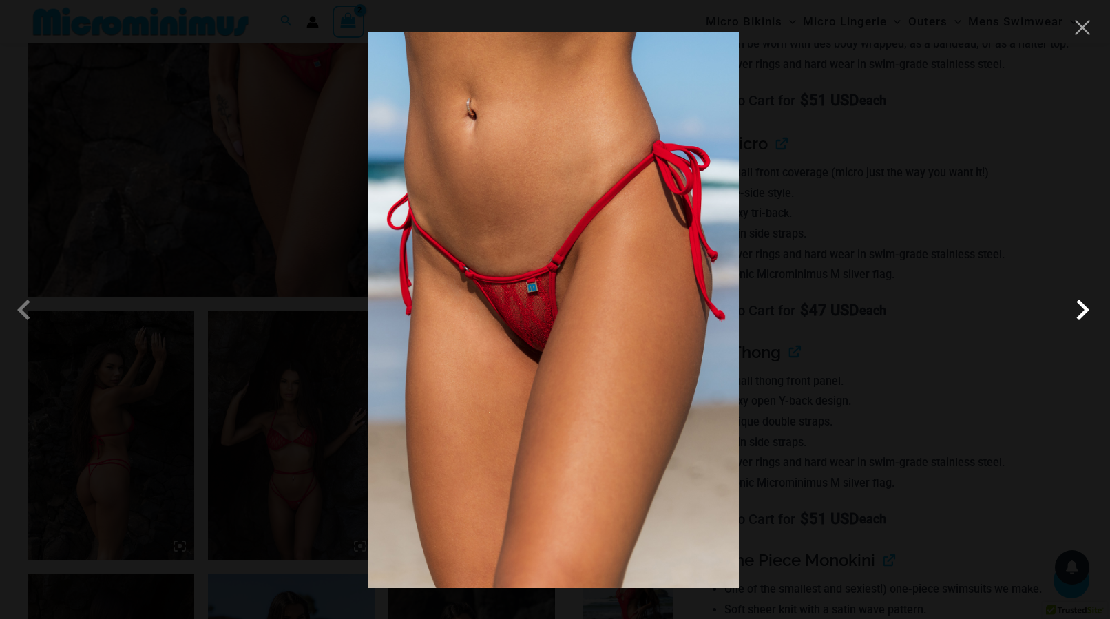
click at [1082, 321] on span at bounding box center [1082, 309] width 41 height 41
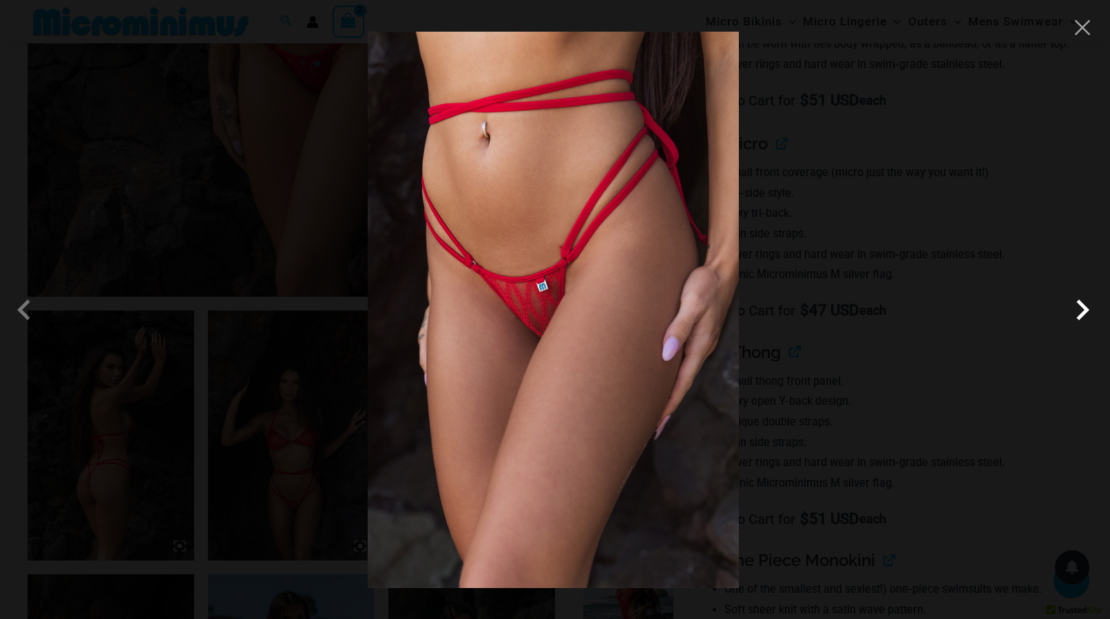
click at [1082, 321] on span at bounding box center [1082, 309] width 41 height 41
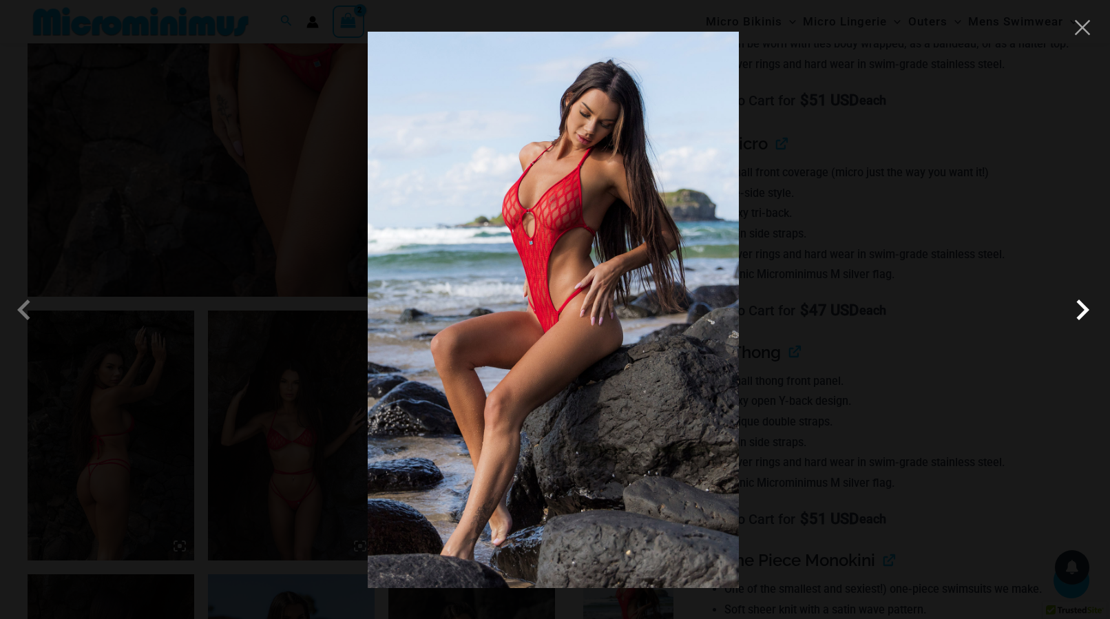
click at [1082, 321] on span at bounding box center [1082, 309] width 41 height 41
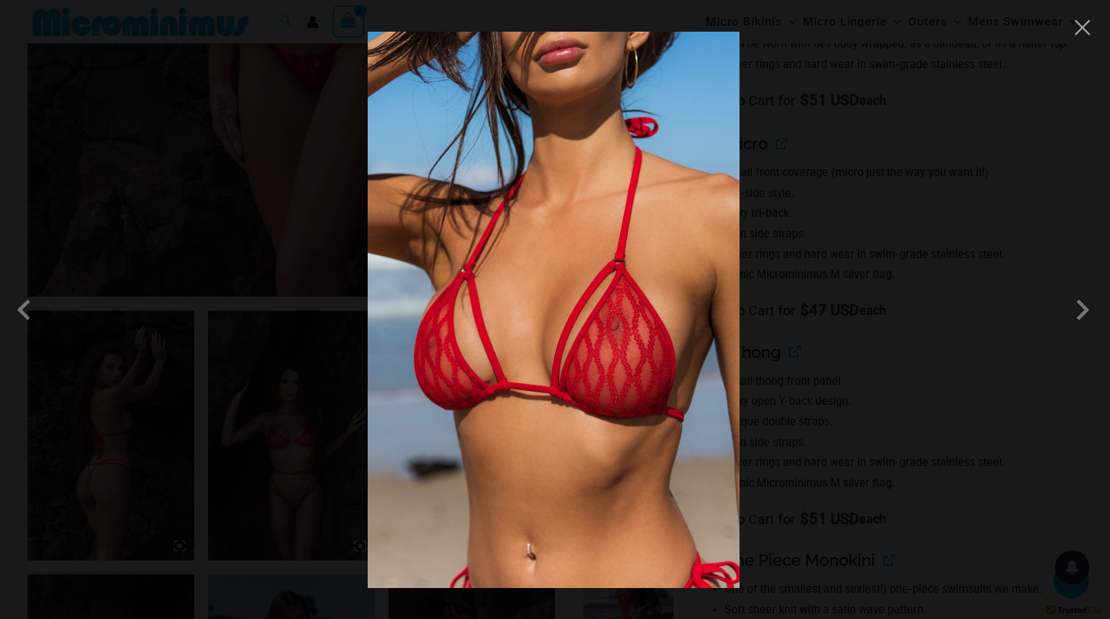
click at [1093, 34] on div at bounding box center [555, 309] width 1110 height 619
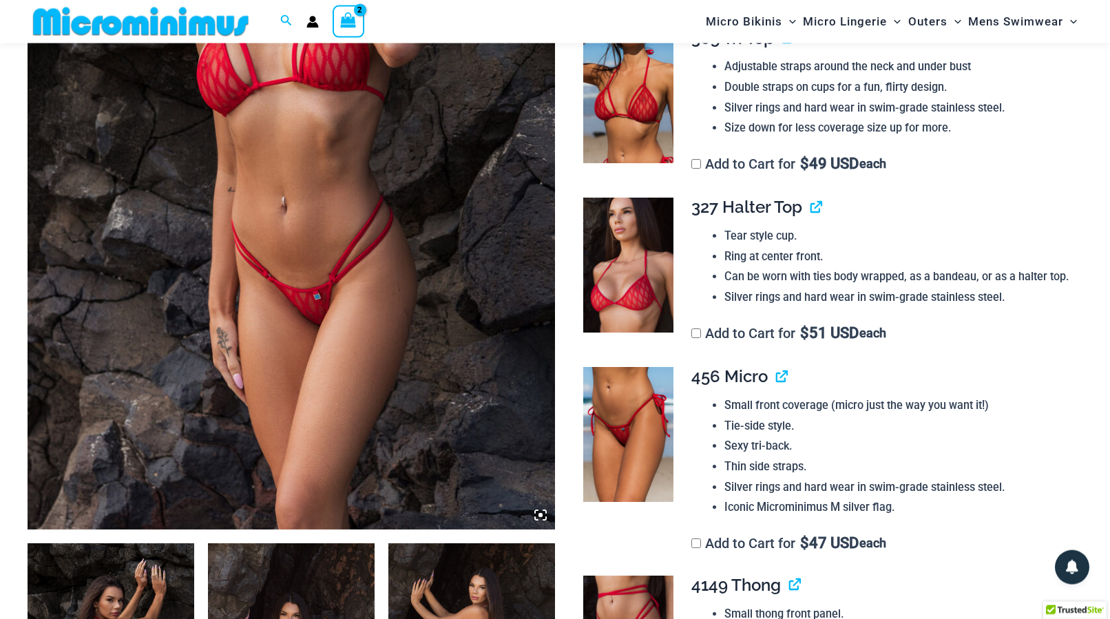
scroll to position [0, 0]
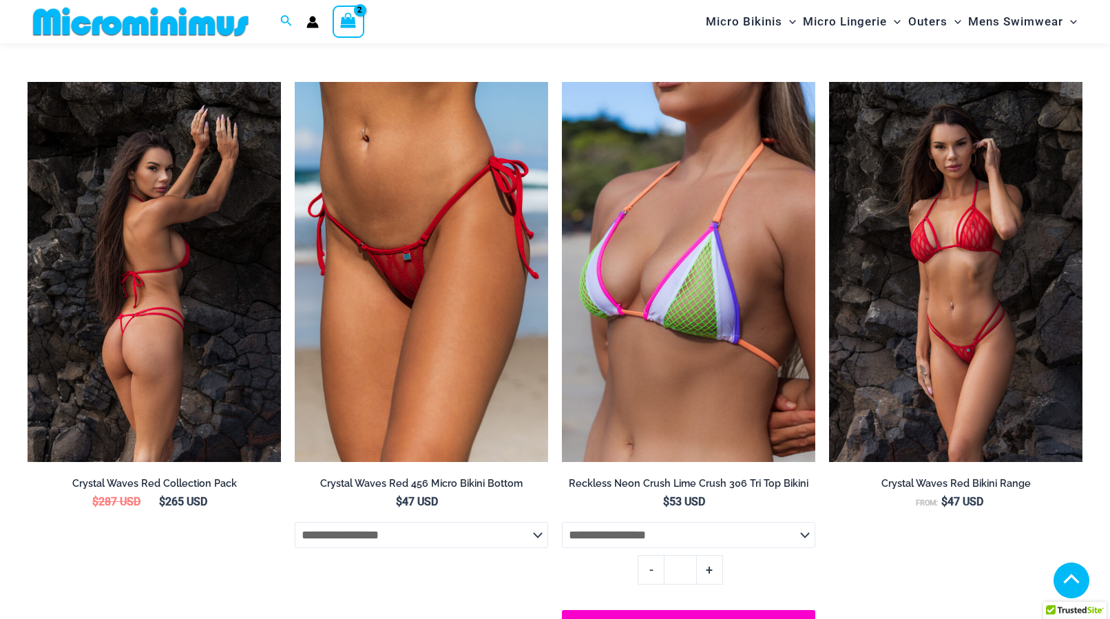
select select "*******"
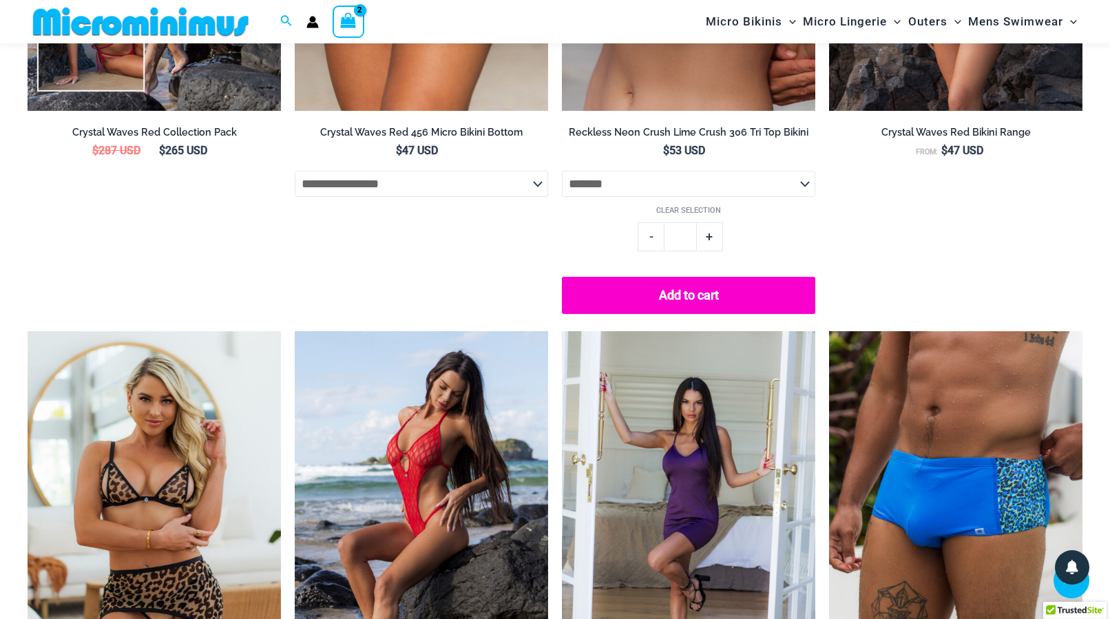
scroll to position [3563, 0]
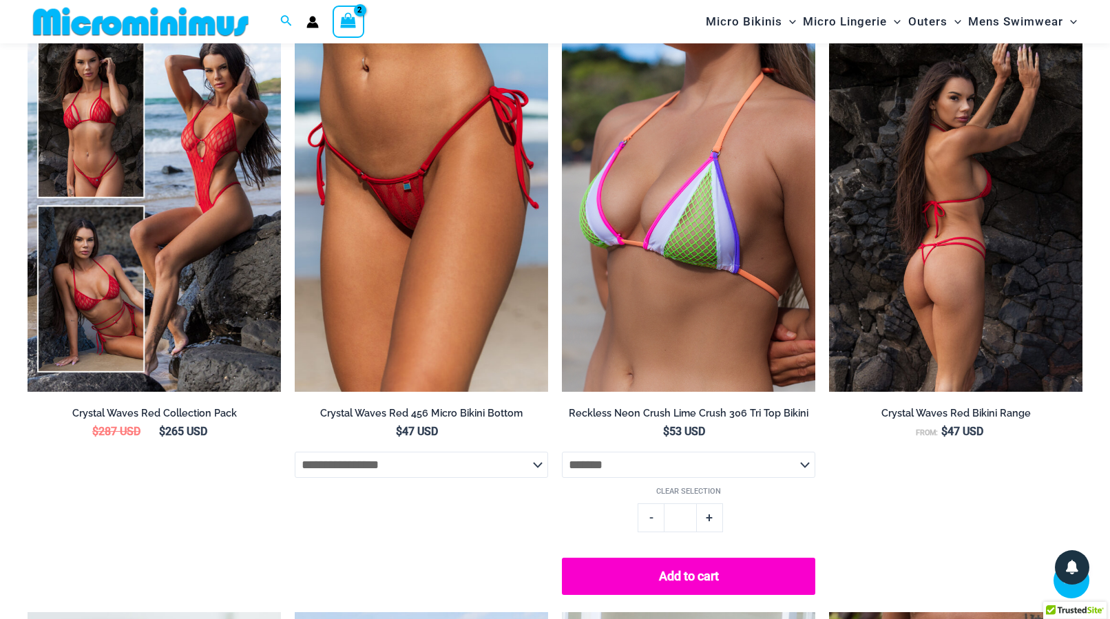
click at [927, 257] on img at bounding box center [955, 202] width 253 height 380
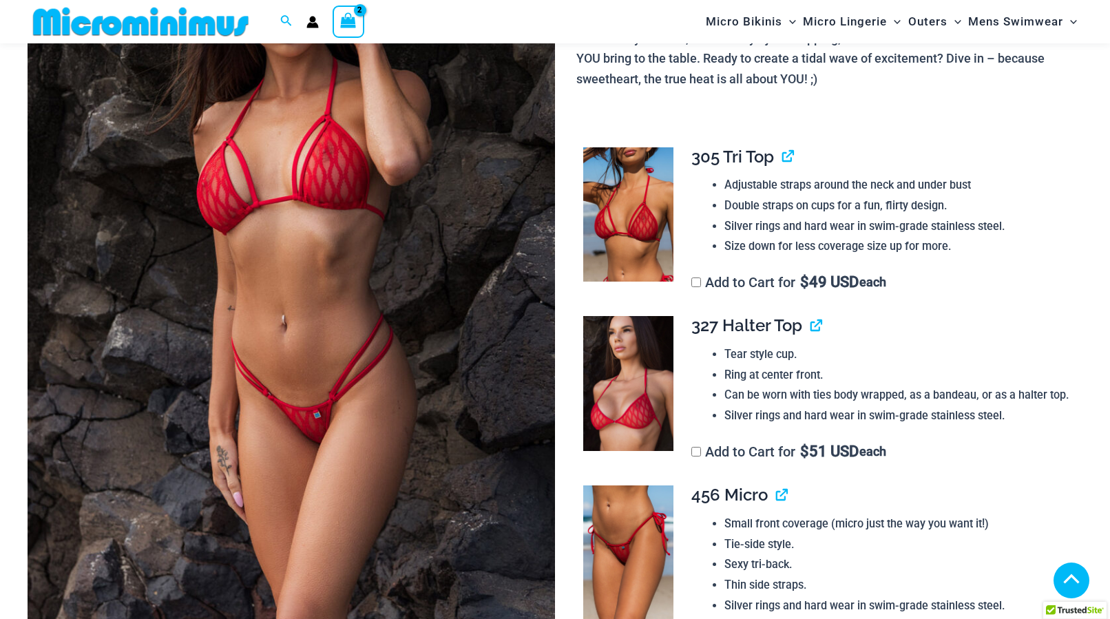
scroll to position [409, 0]
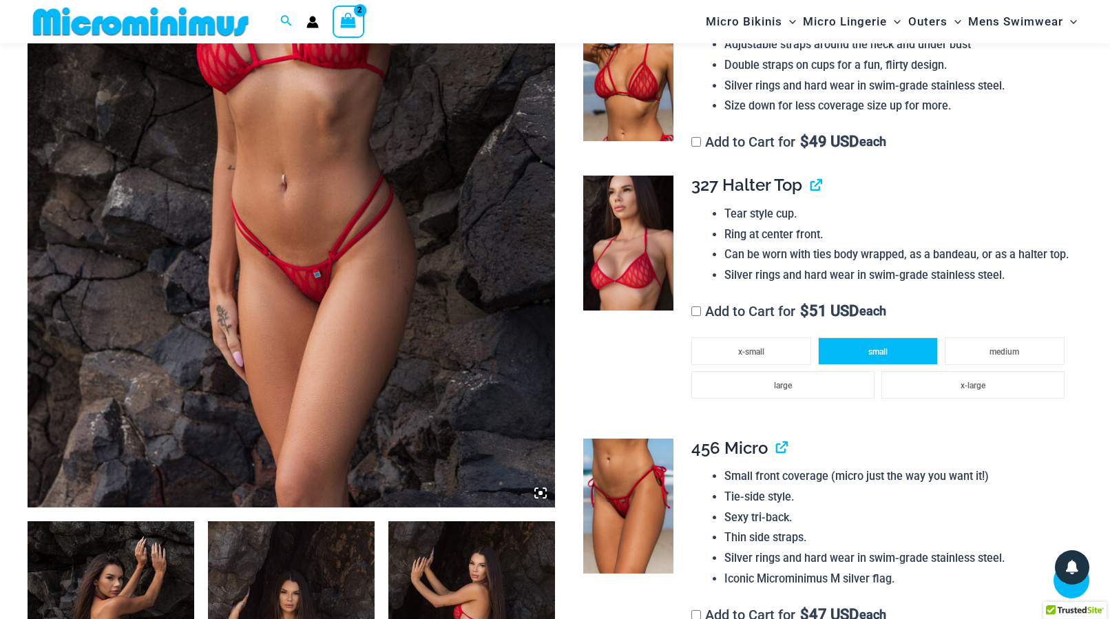
click at [887, 353] on span "small" at bounding box center [877, 352] width 19 height 10
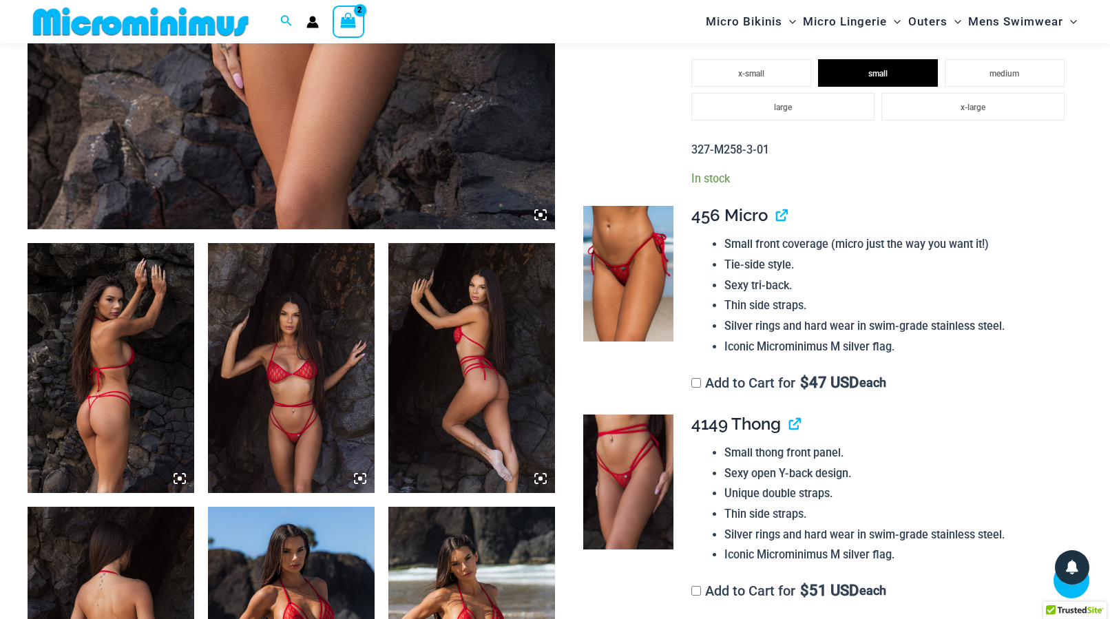
scroll to position [690, 0]
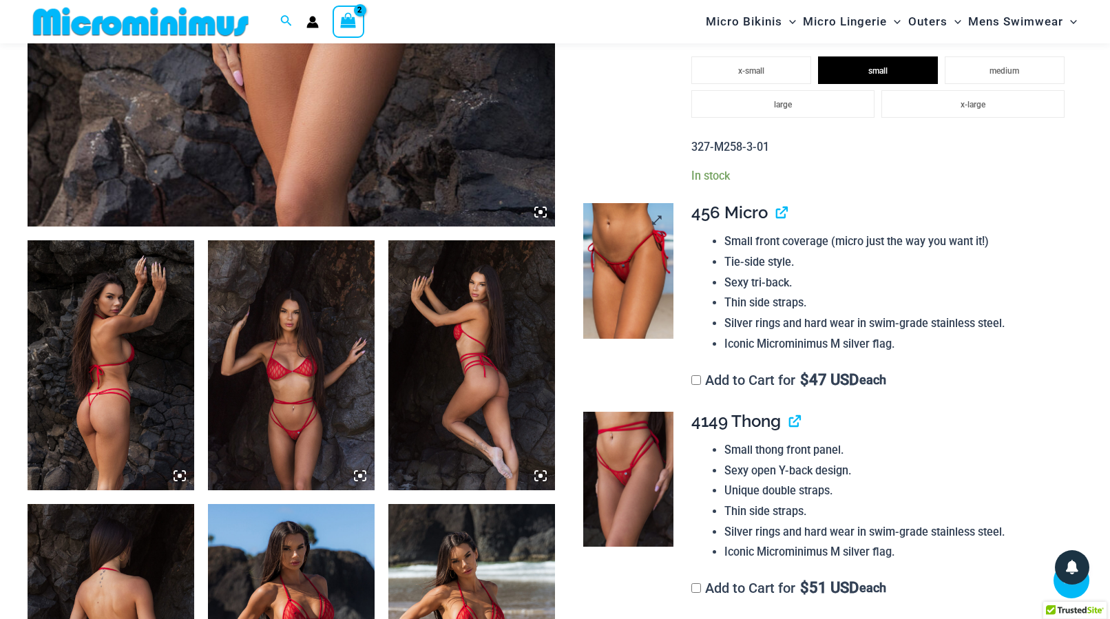
click at [637, 279] on img at bounding box center [628, 270] width 90 height 135
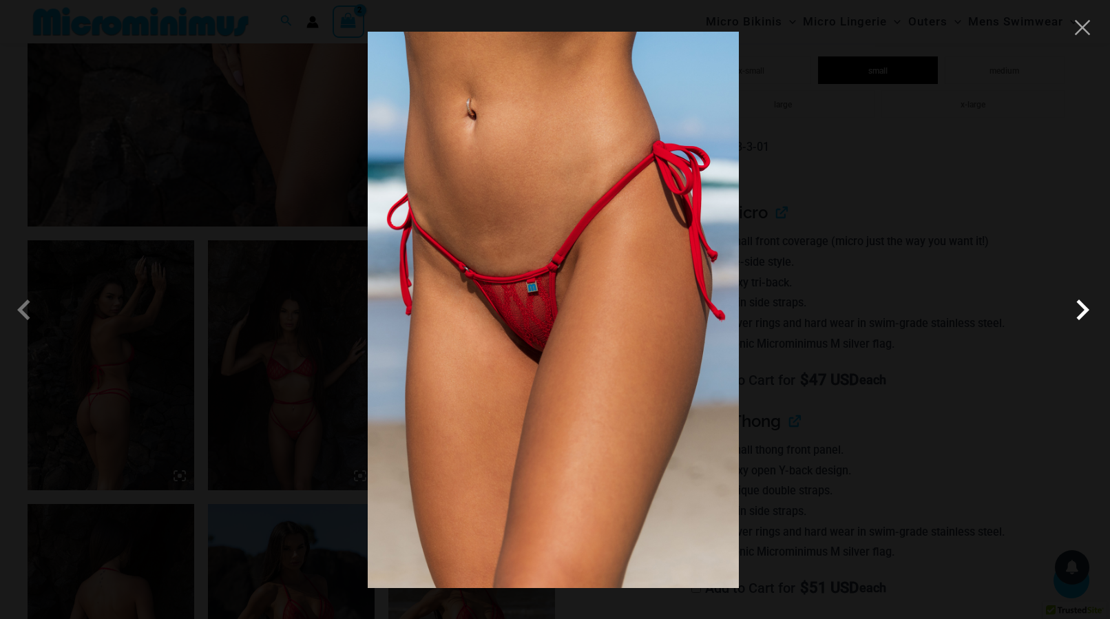
click at [1087, 314] on span at bounding box center [1082, 309] width 41 height 41
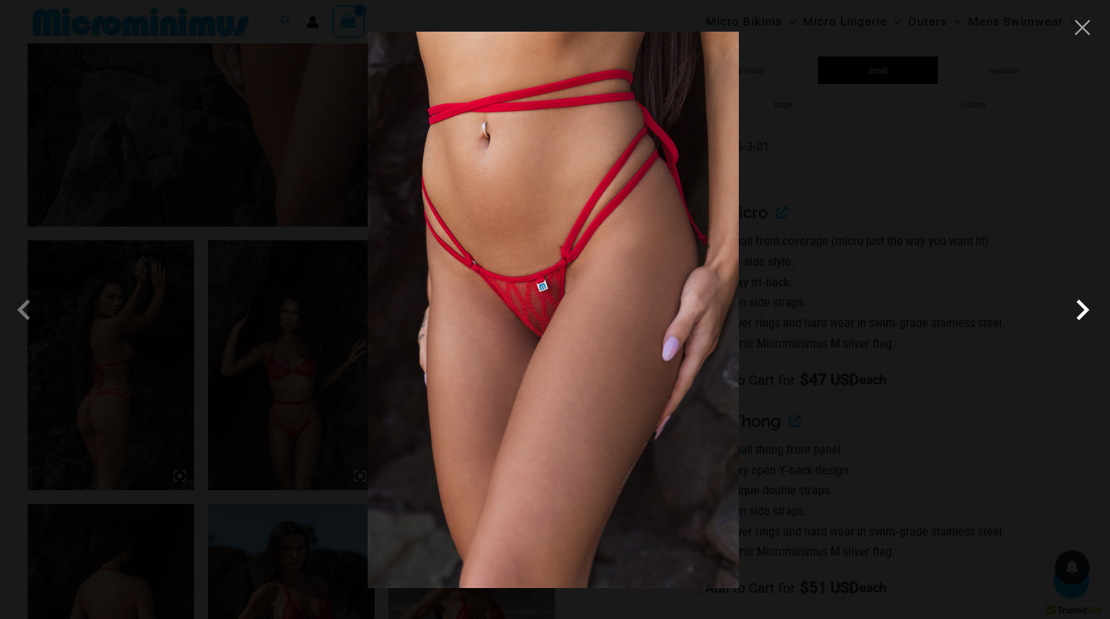
click at [1087, 314] on span at bounding box center [1082, 309] width 41 height 41
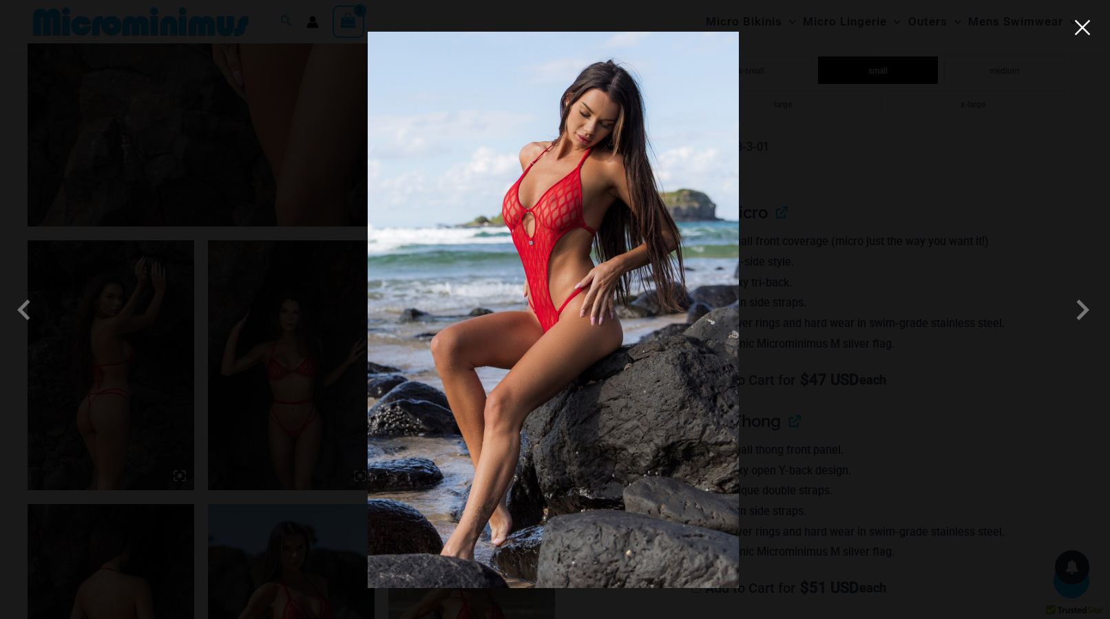
click at [1089, 36] on button "Close" at bounding box center [1082, 27] width 21 height 21
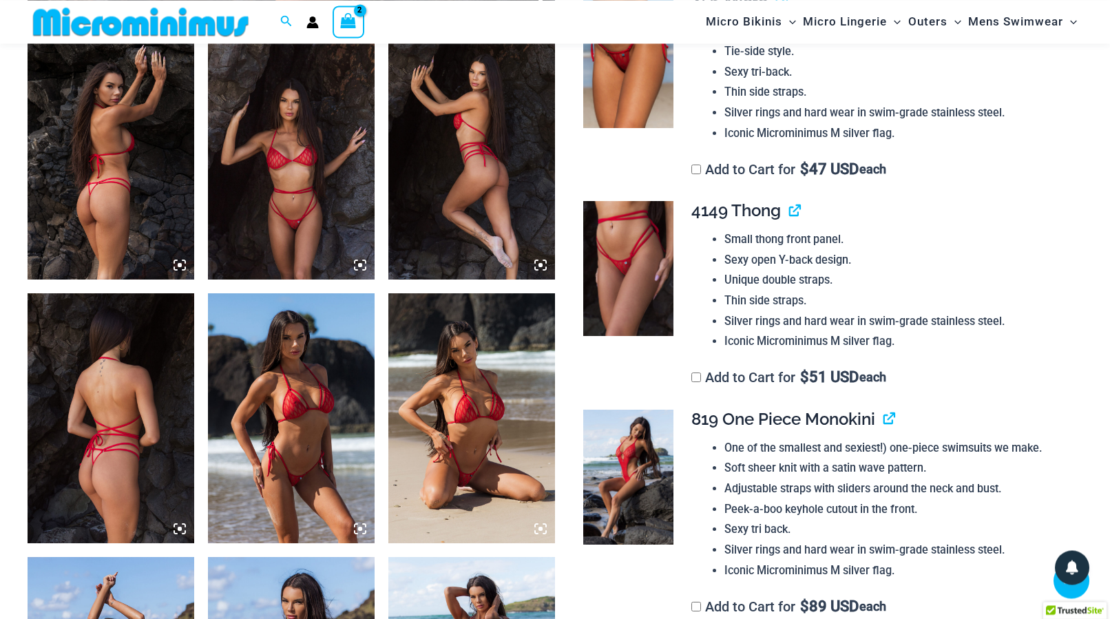
scroll to position [971, 0]
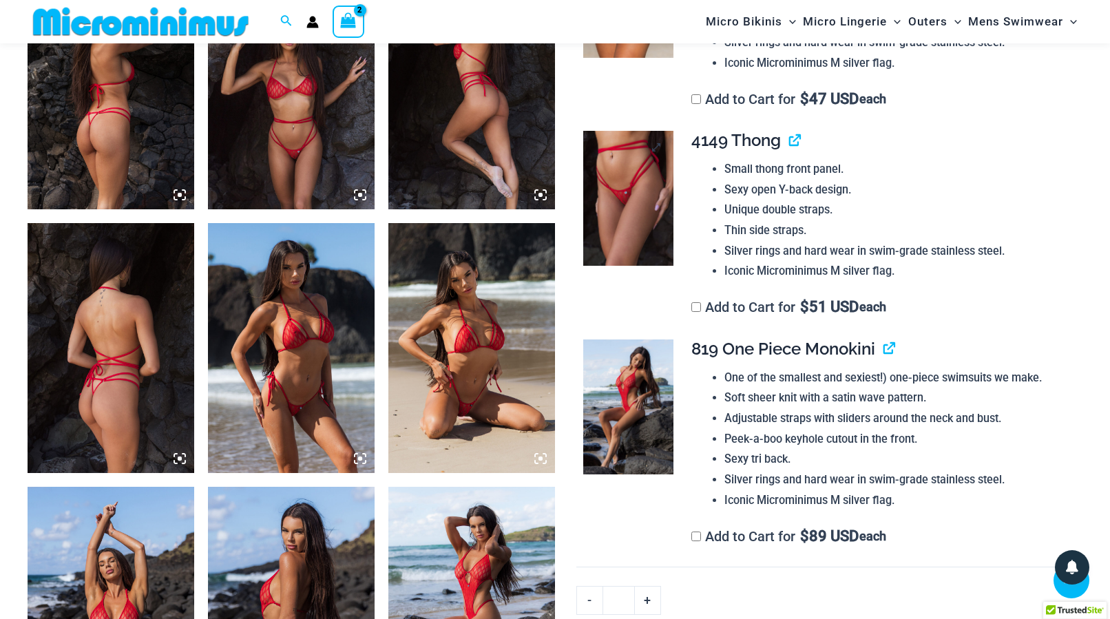
click at [635, 213] on img at bounding box center [628, 198] width 90 height 135
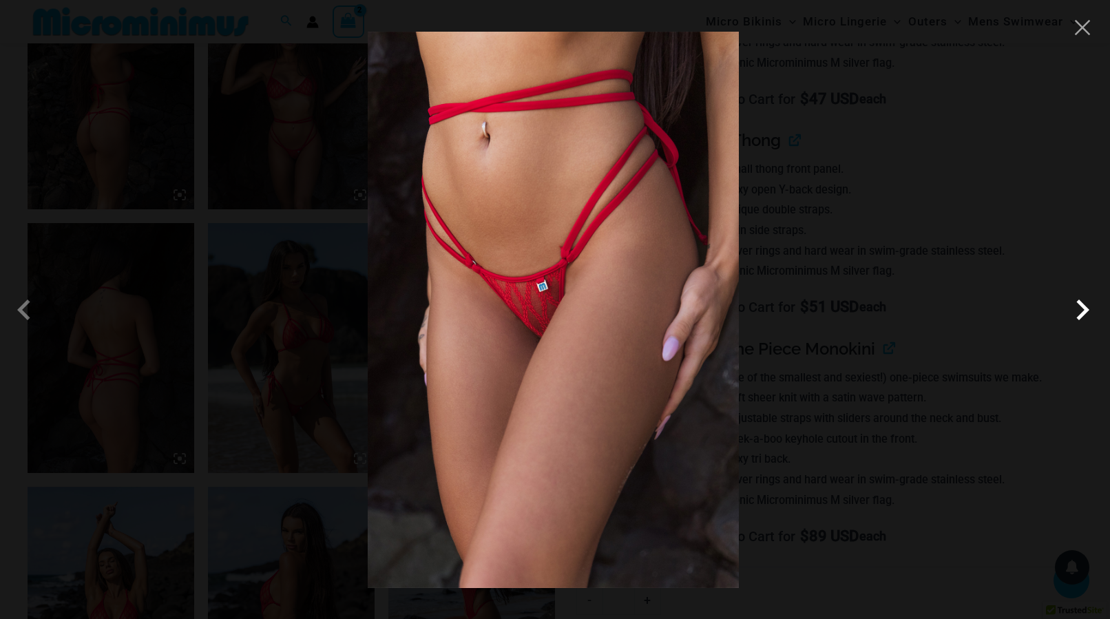
click at [1087, 311] on span at bounding box center [1082, 309] width 41 height 41
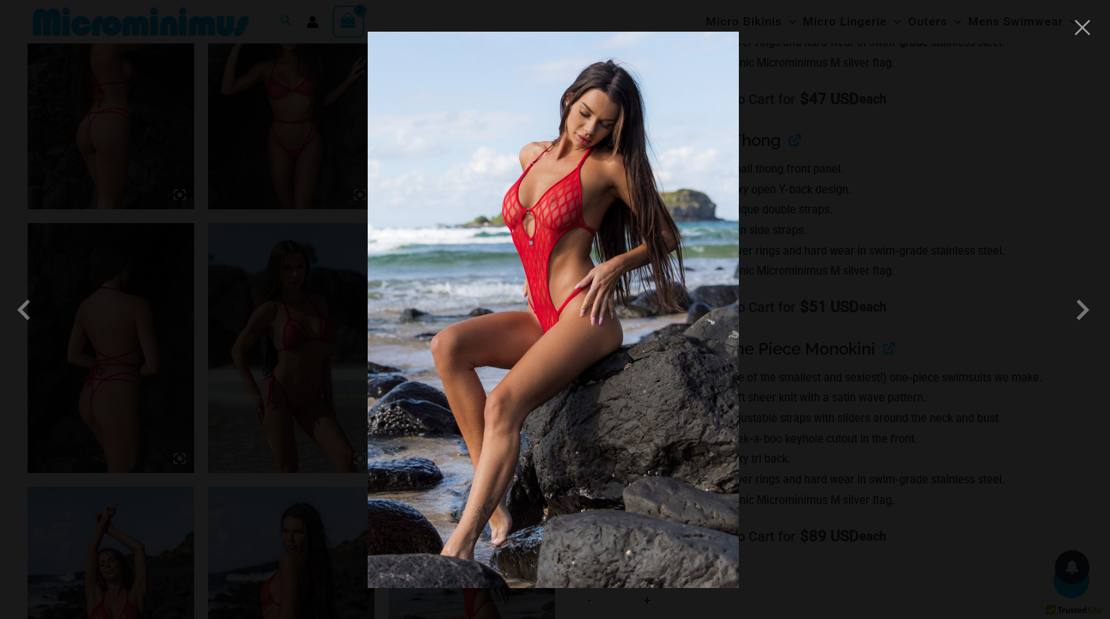
click at [1093, 35] on div at bounding box center [555, 309] width 1110 height 619
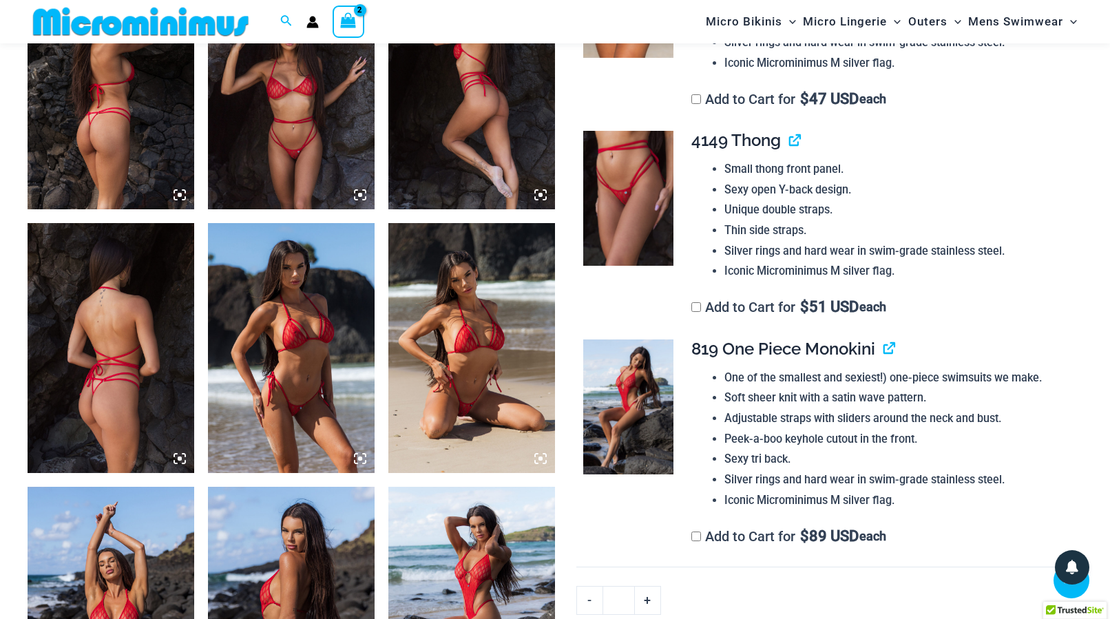
click at [90, 133] on img at bounding box center [111, 84] width 167 height 250
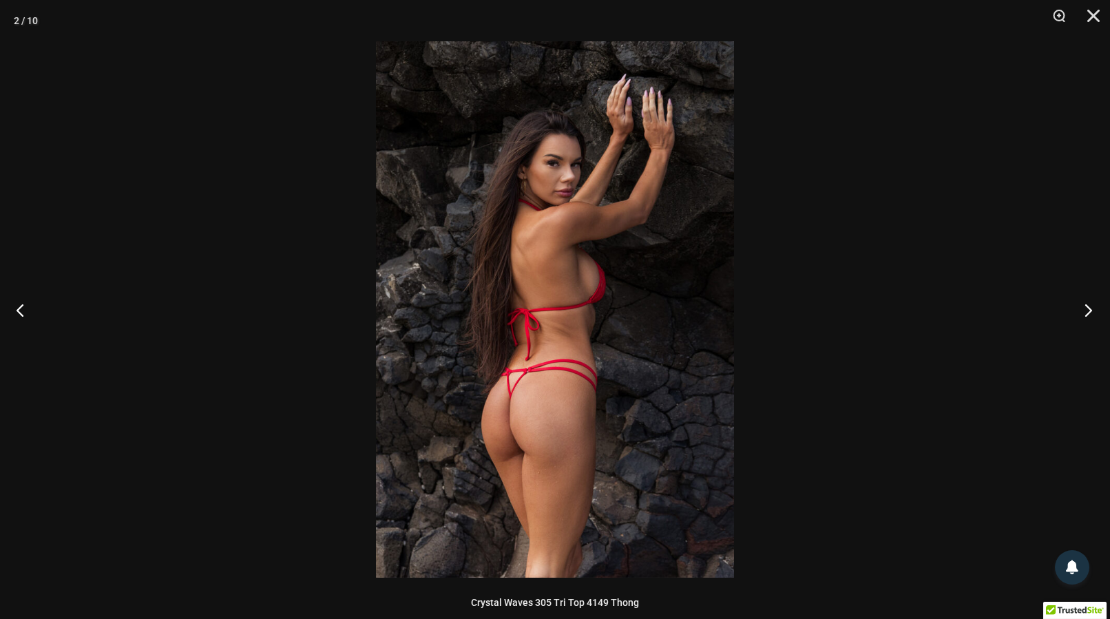
click at [1082, 307] on button "Next" at bounding box center [1084, 309] width 52 height 69
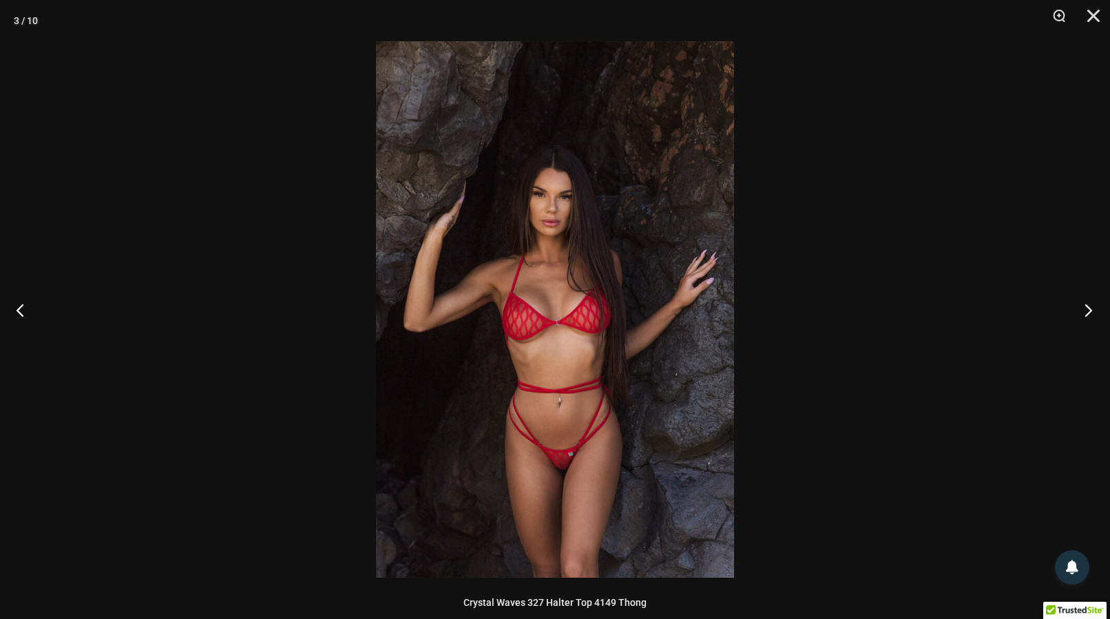
click at [1082, 307] on button "Next" at bounding box center [1084, 309] width 52 height 69
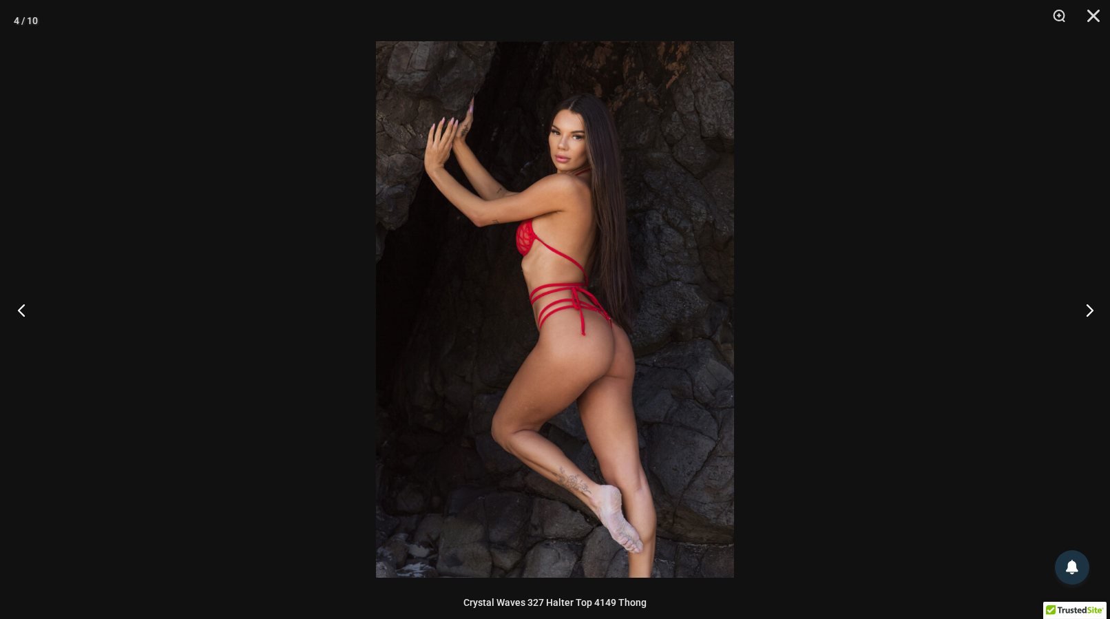
click at [11, 307] on button "Previous" at bounding box center [26, 309] width 52 height 69
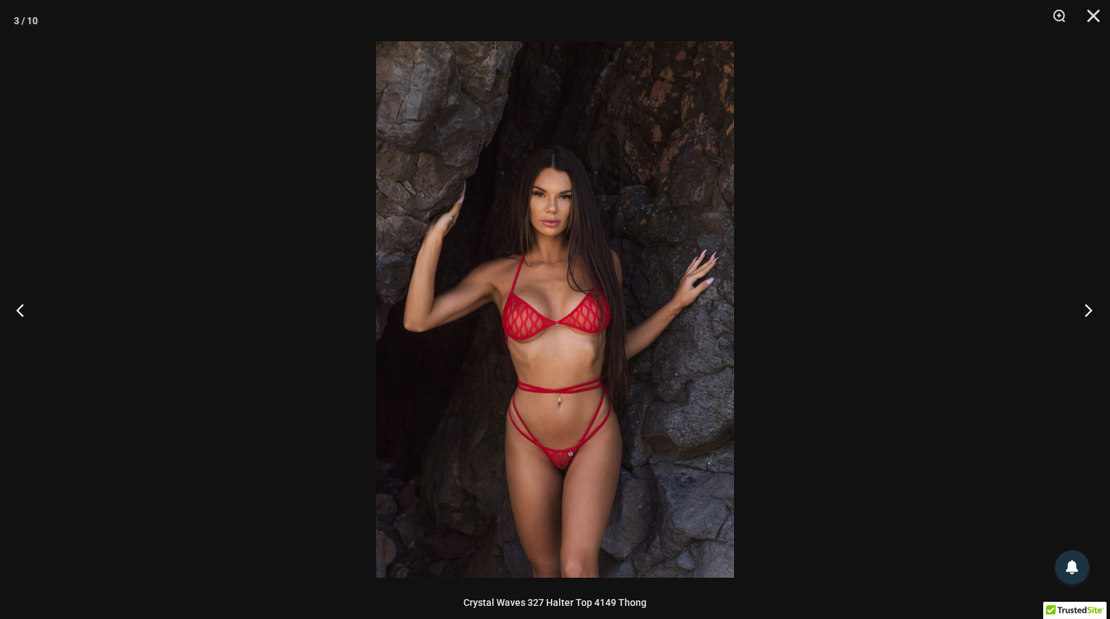
click at [1090, 311] on button "Next" at bounding box center [1084, 309] width 52 height 69
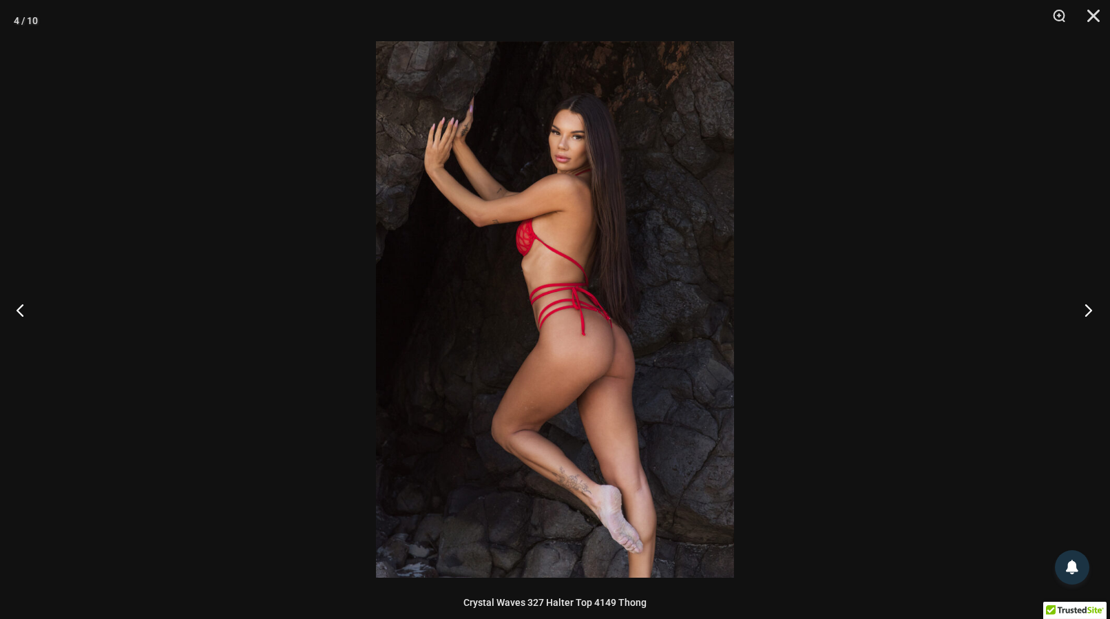
click at [1090, 311] on button "Next" at bounding box center [1084, 309] width 52 height 69
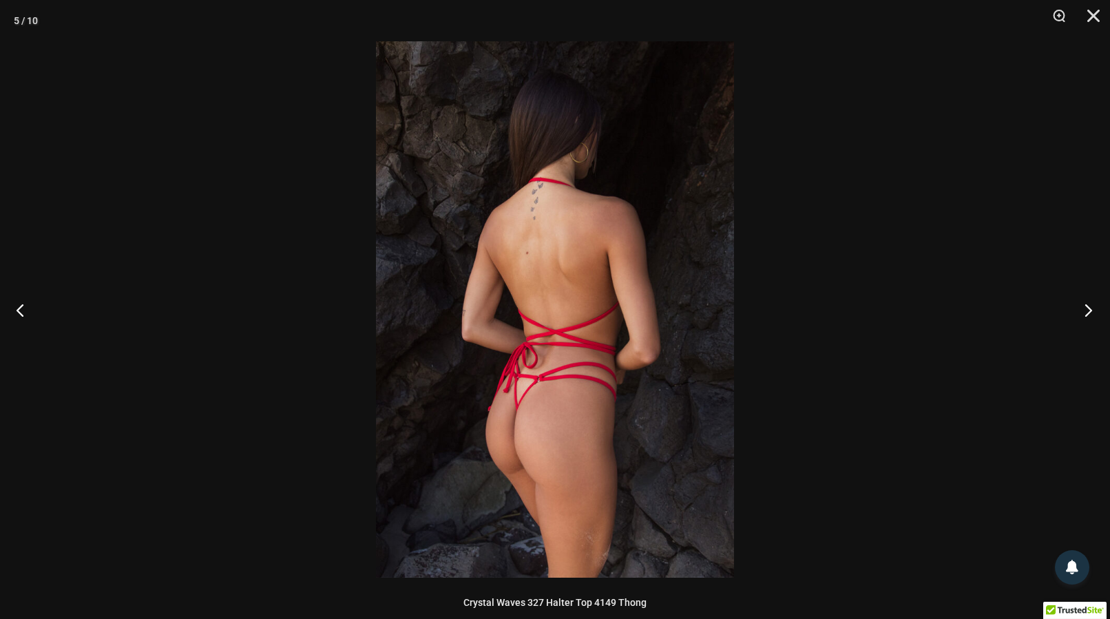
click at [1090, 311] on button "Next" at bounding box center [1084, 309] width 52 height 69
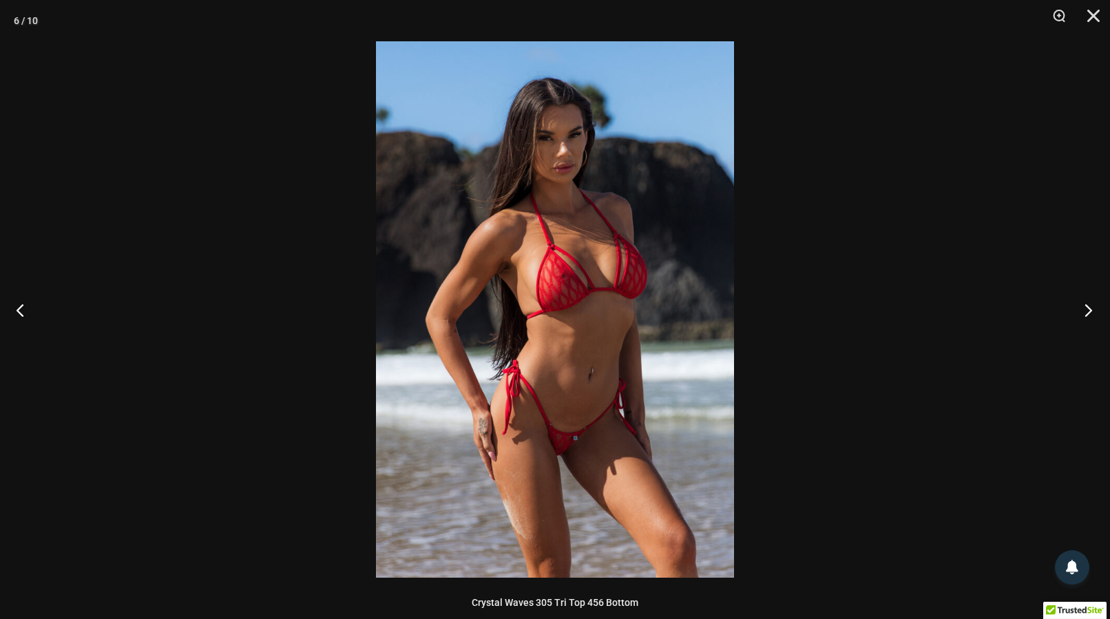
click at [1091, 311] on button "Next" at bounding box center [1084, 309] width 52 height 69
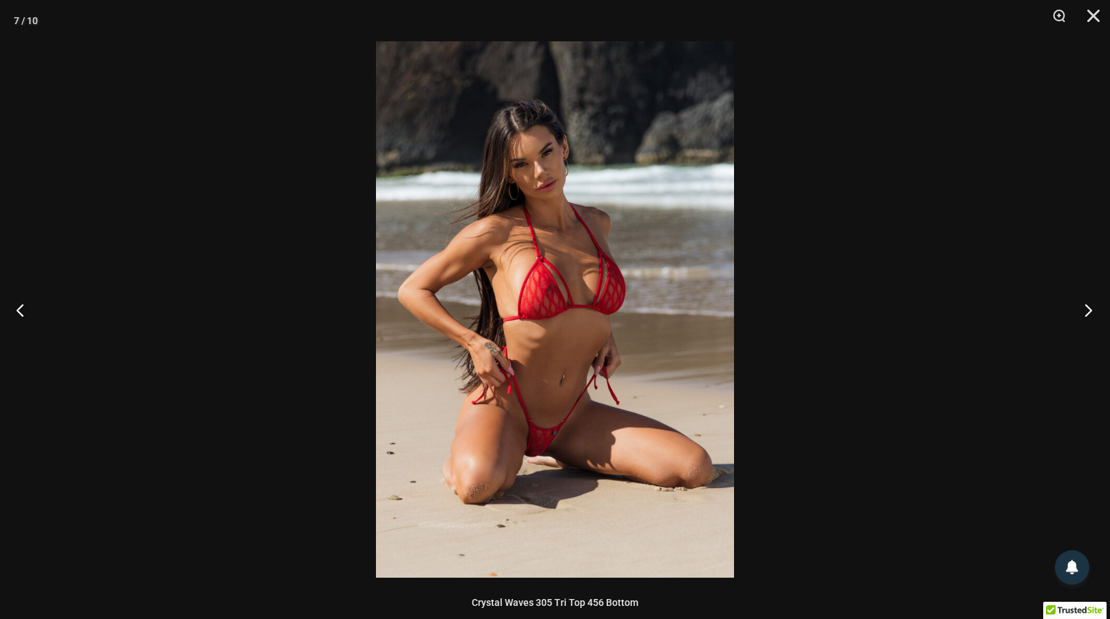
click at [1091, 311] on button "Next" at bounding box center [1084, 309] width 52 height 69
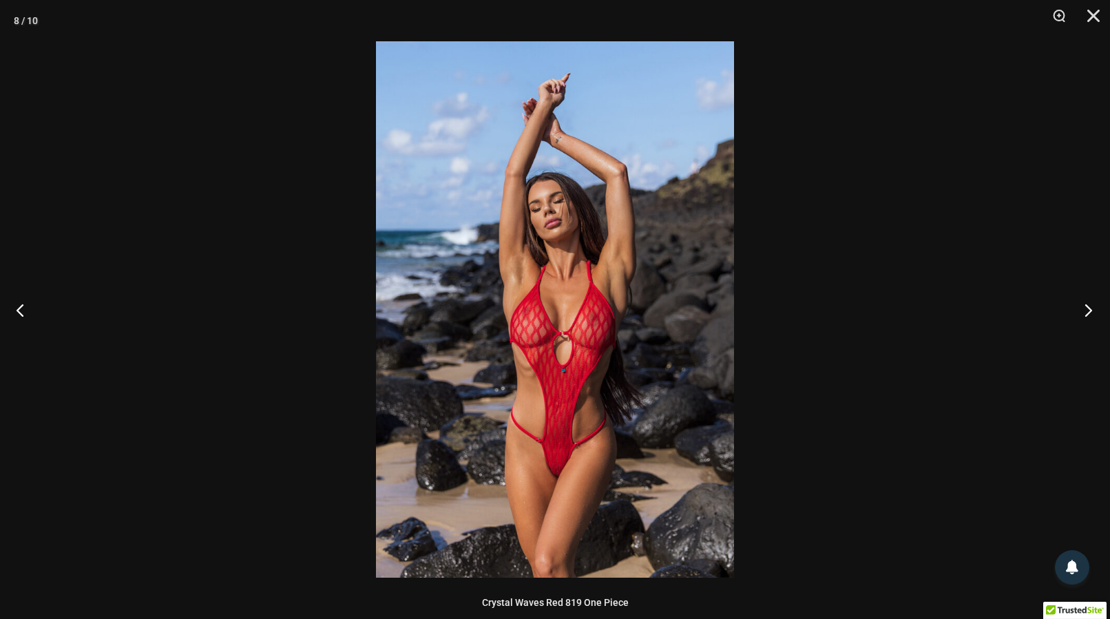
click at [1091, 311] on button "Next" at bounding box center [1084, 309] width 52 height 69
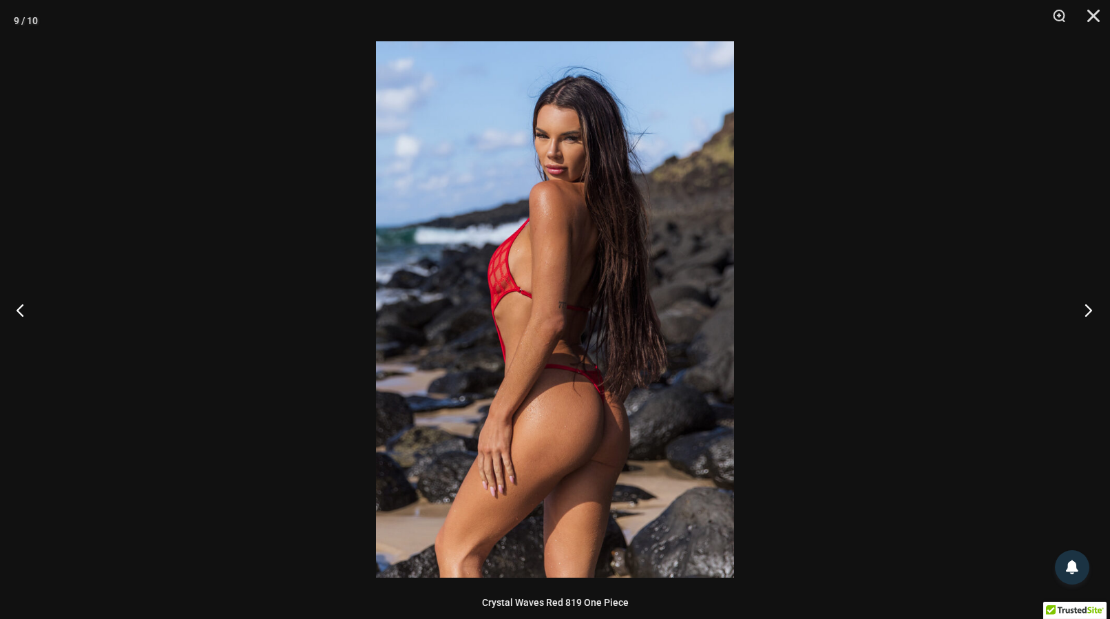
click at [1091, 311] on button "Next" at bounding box center [1084, 309] width 52 height 69
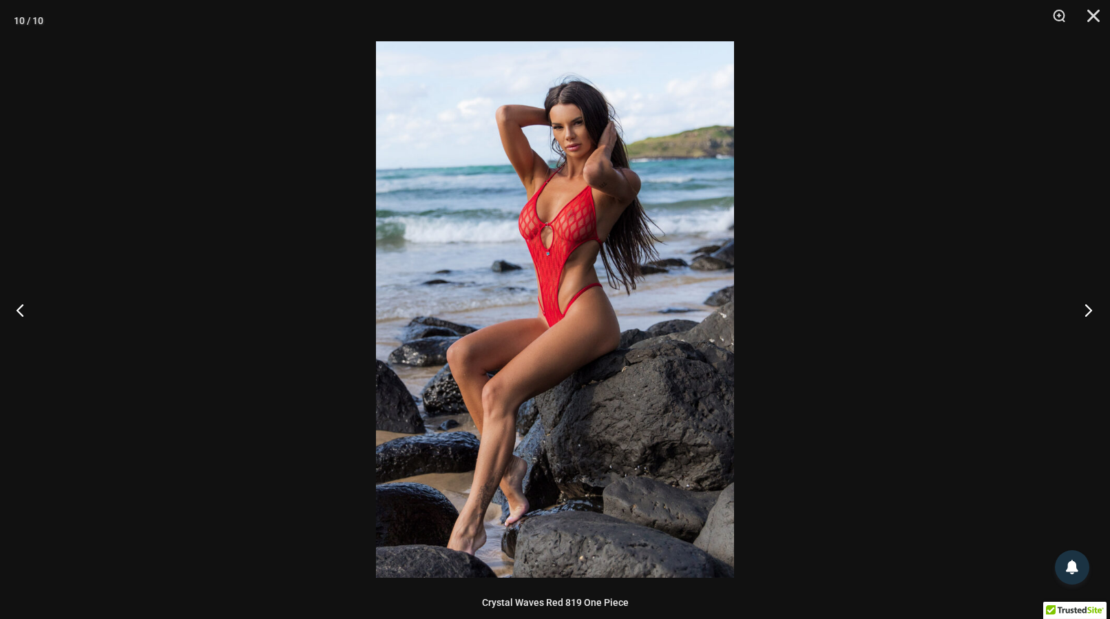
click at [1091, 311] on button "Next" at bounding box center [1084, 309] width 52 height 69
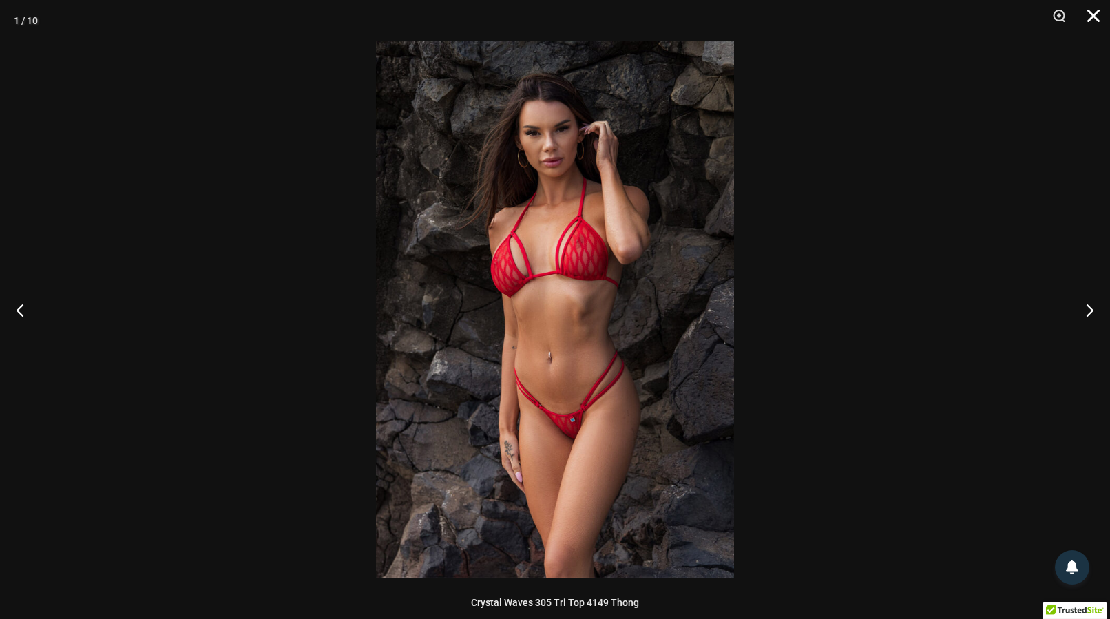
click at [1088, 20] on button "Close" at bounding box center [1088, 20] width 34 height 41
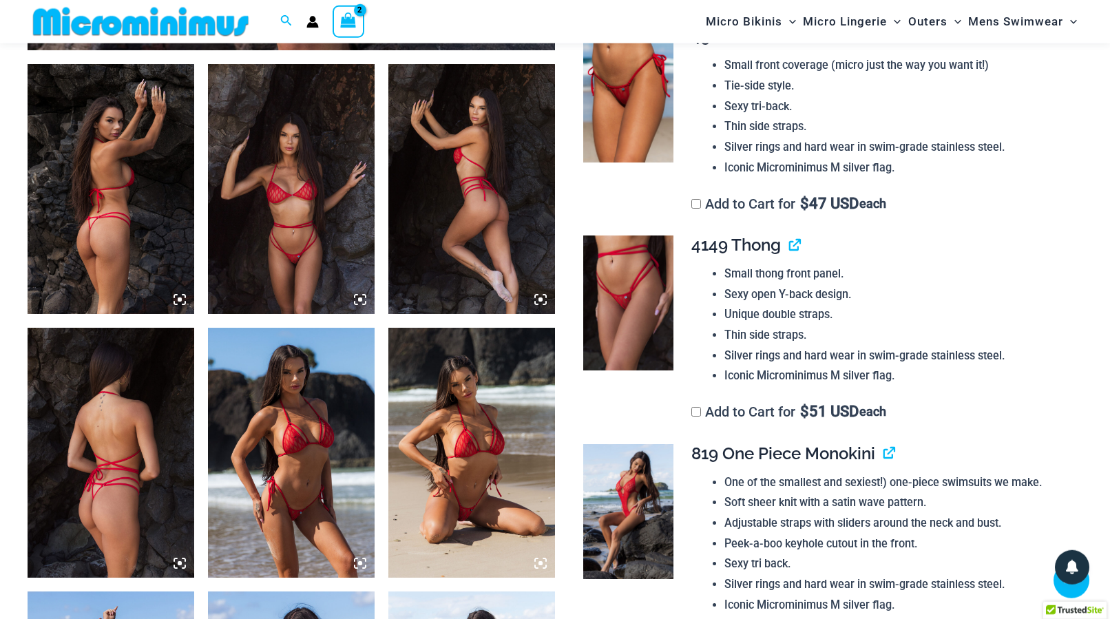
scroll to position [901, 0]
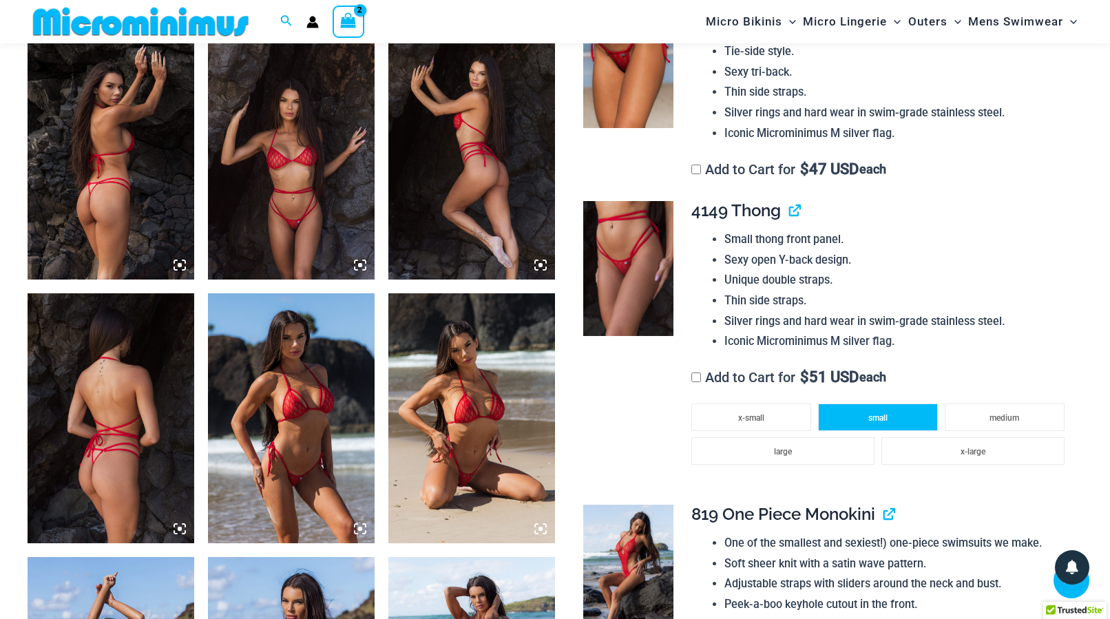
click at [890, 428] on li "small" at bounding box center [878, 418] width 120 height 28
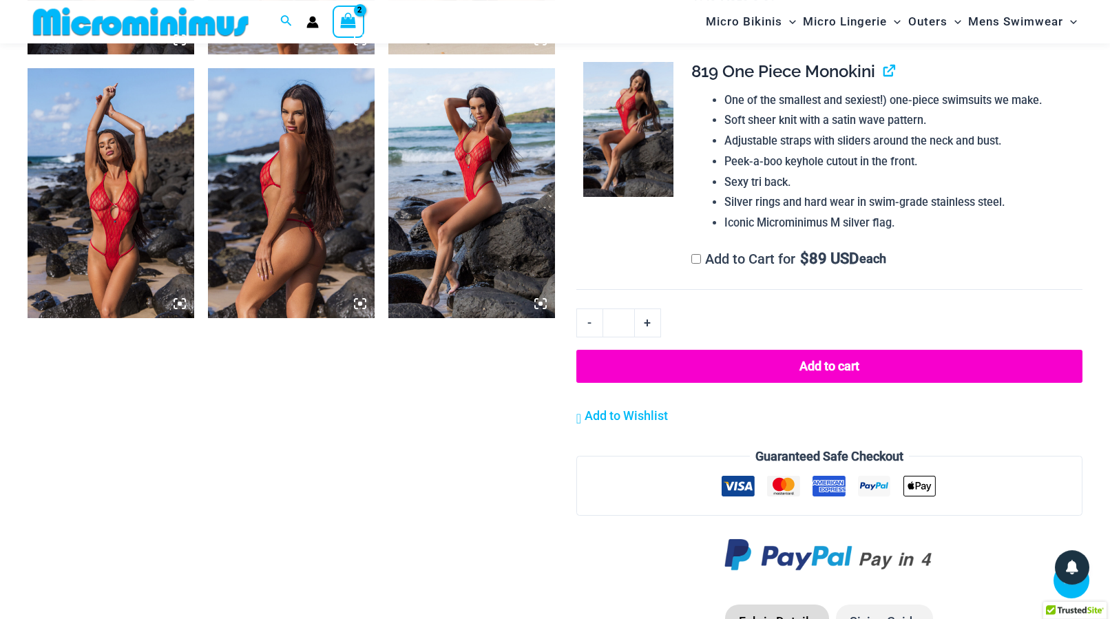
scroll to position [1392, 0]
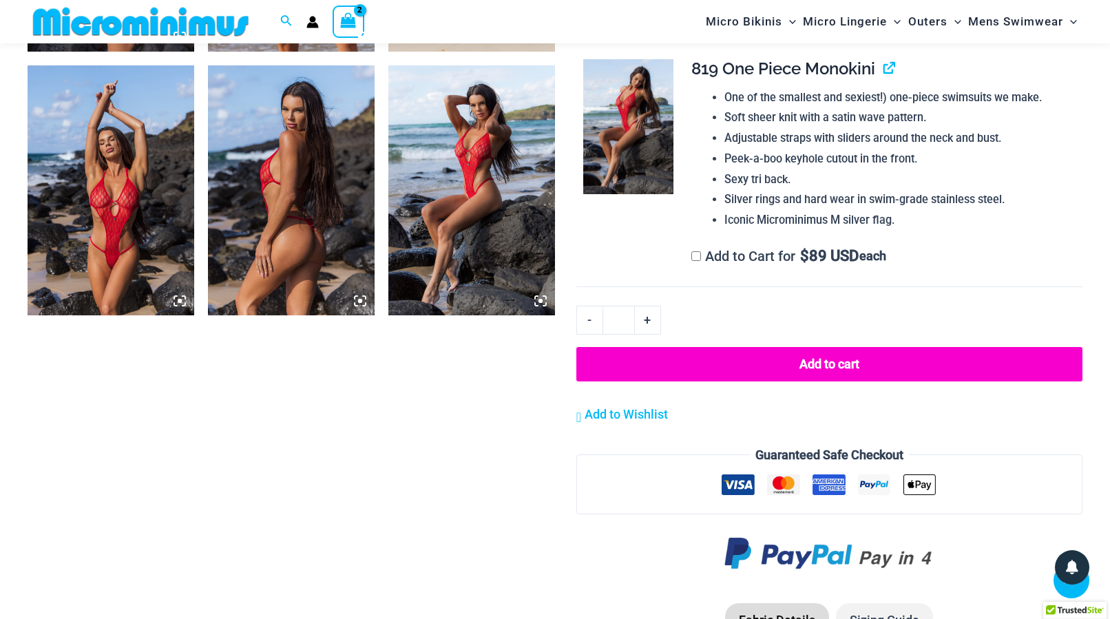
click at [858, 375] on button "Add to cart" at bounding box center [829, 364] width 506 height 34
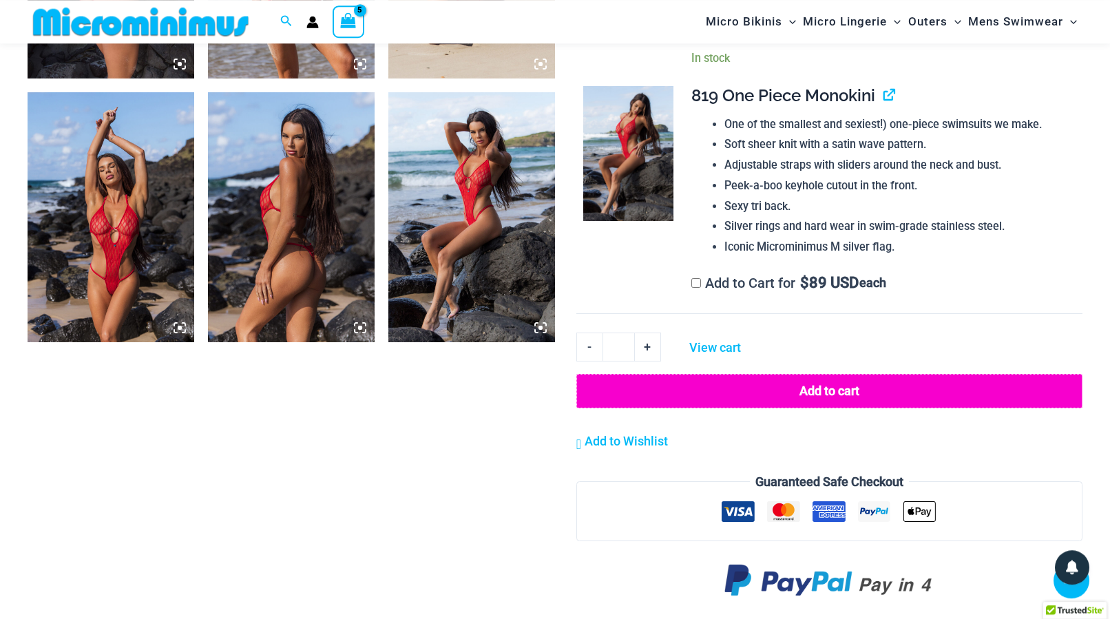
scroll to position [1391, 0]
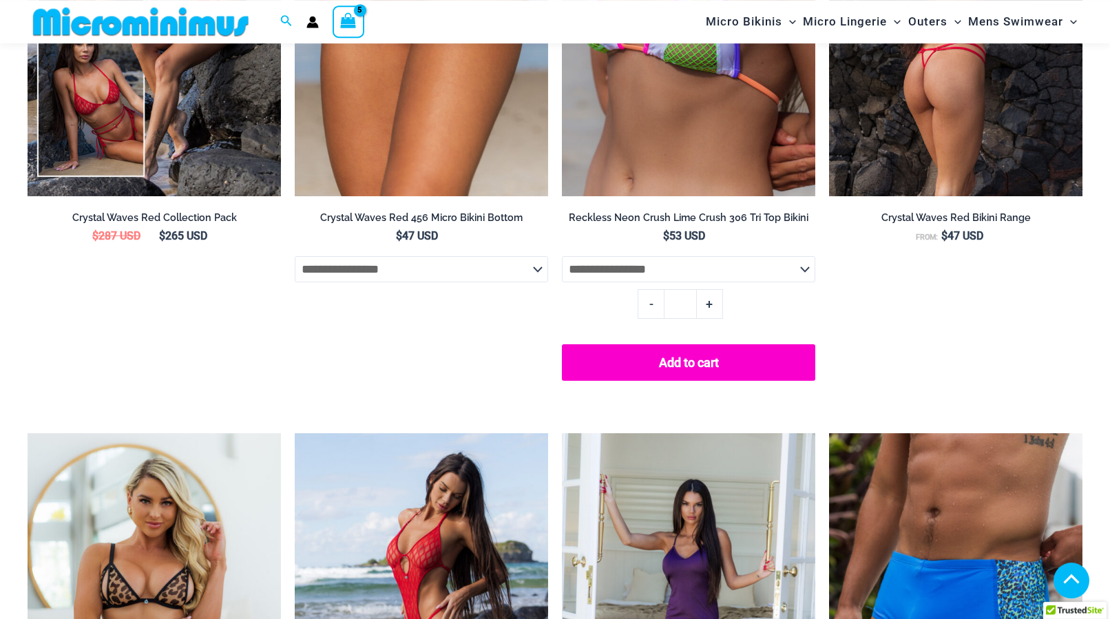
select select "*******"
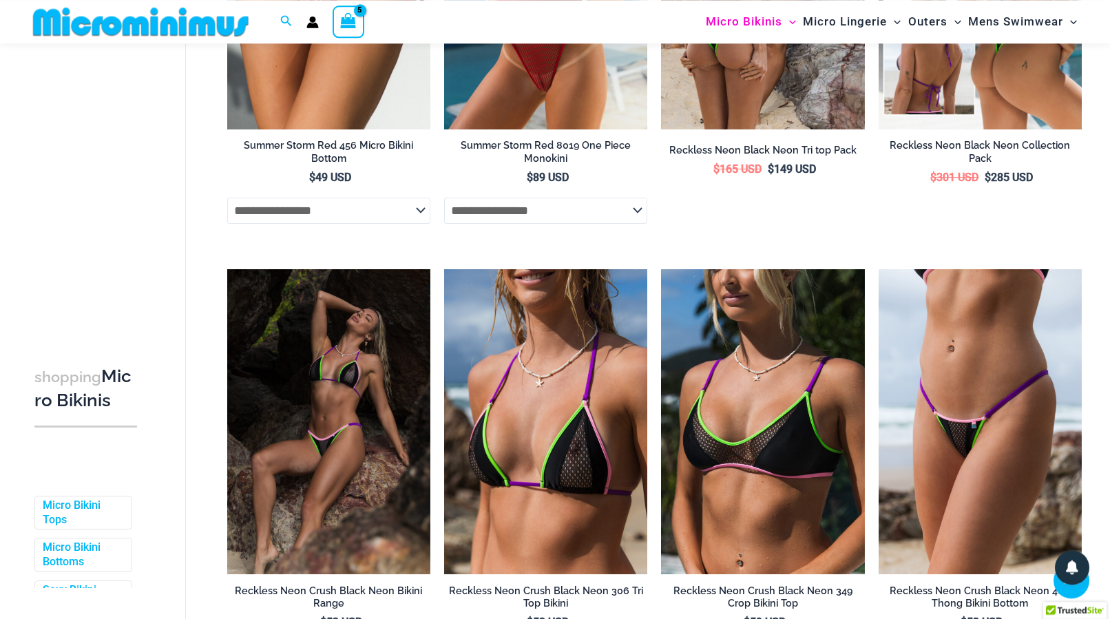
scroll to position [2153, 0]
